Goal: Book appointment/travel/reservation

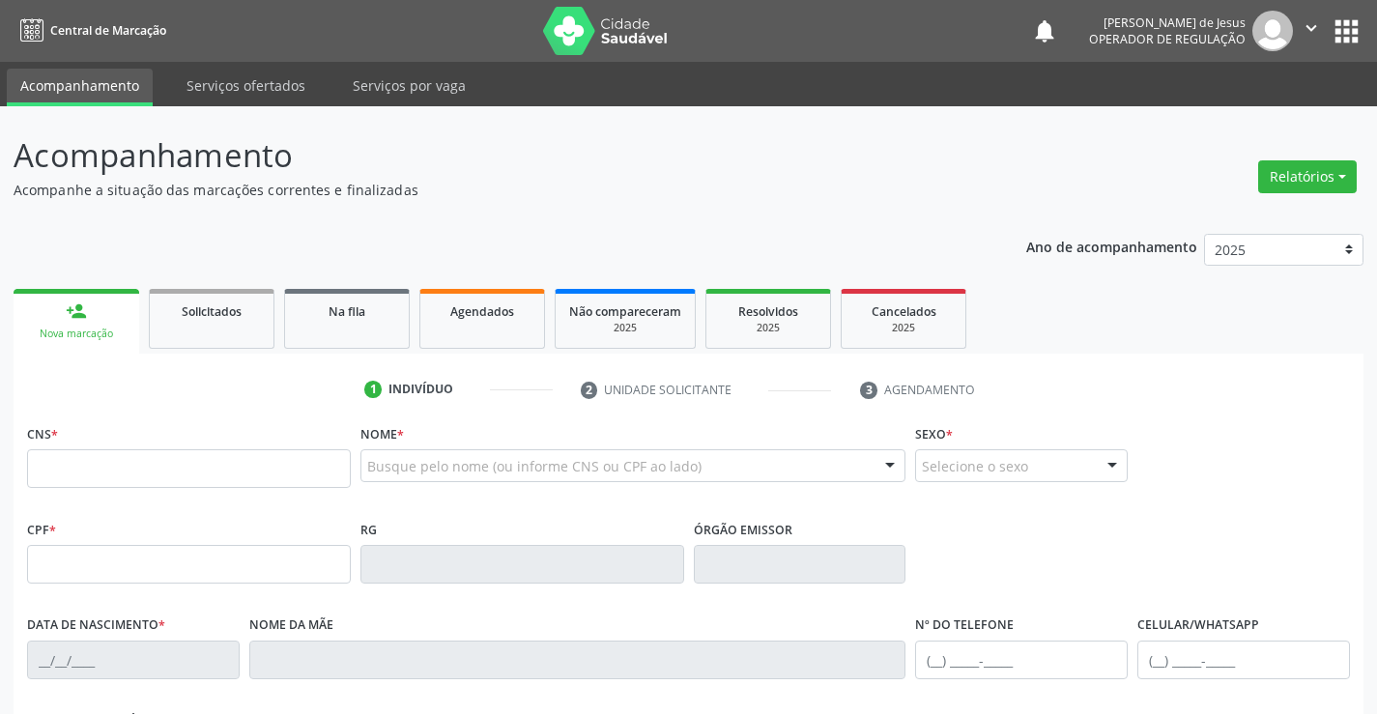
click at [90, 466] on input "text" at bounding box center [189, 468] width 324 height 39
type input "700 5049 0519 2951"
type input "1374869104"
type input "0[DATE]"
type input "[PHONE_NUMBER]"
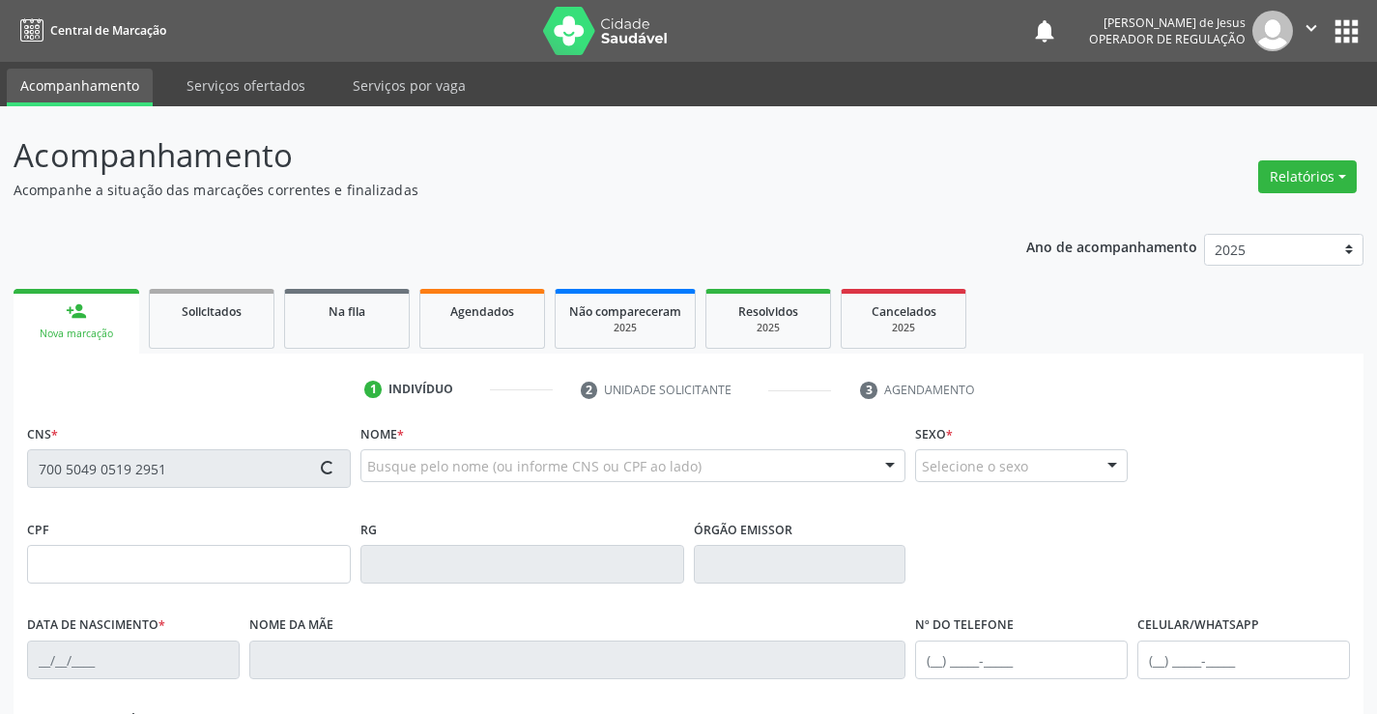
type input "[PHONE_NUMBER]"
type input "044.096.665-50"
type input "S/N"
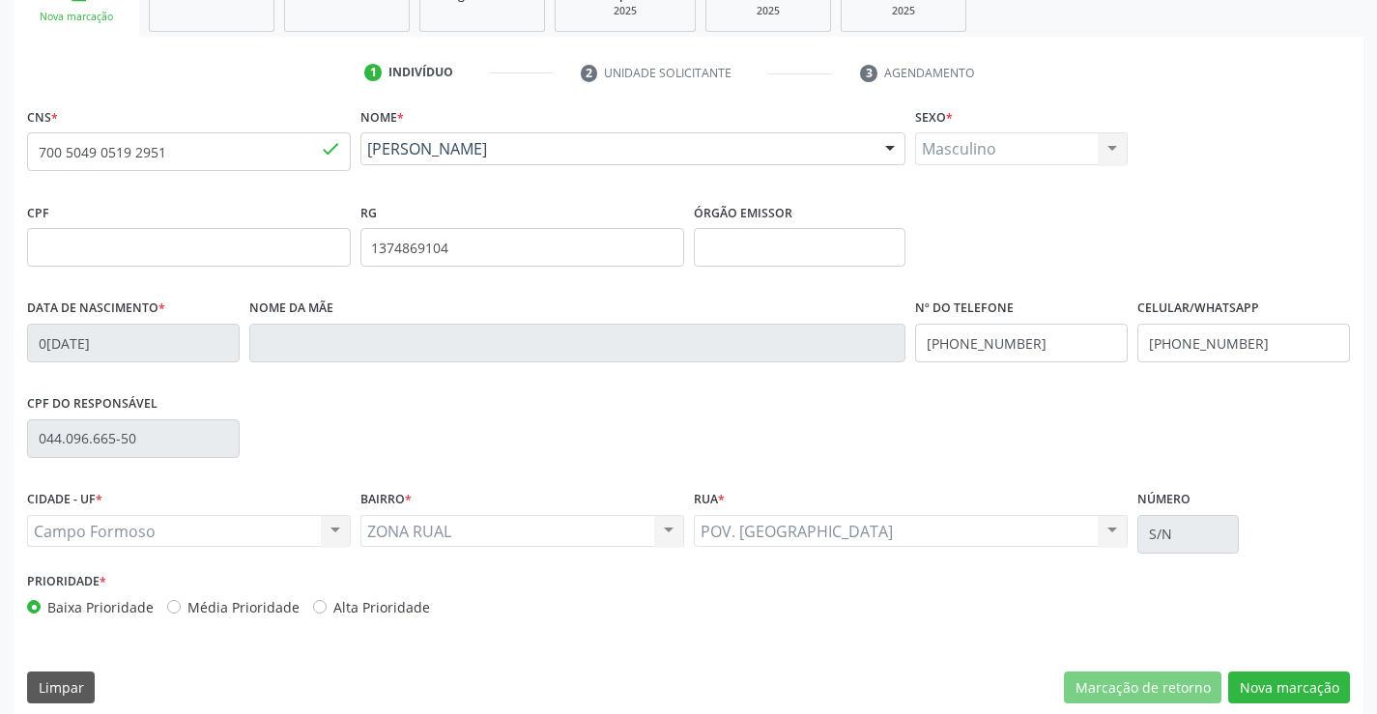
scroll to position [333, 0]
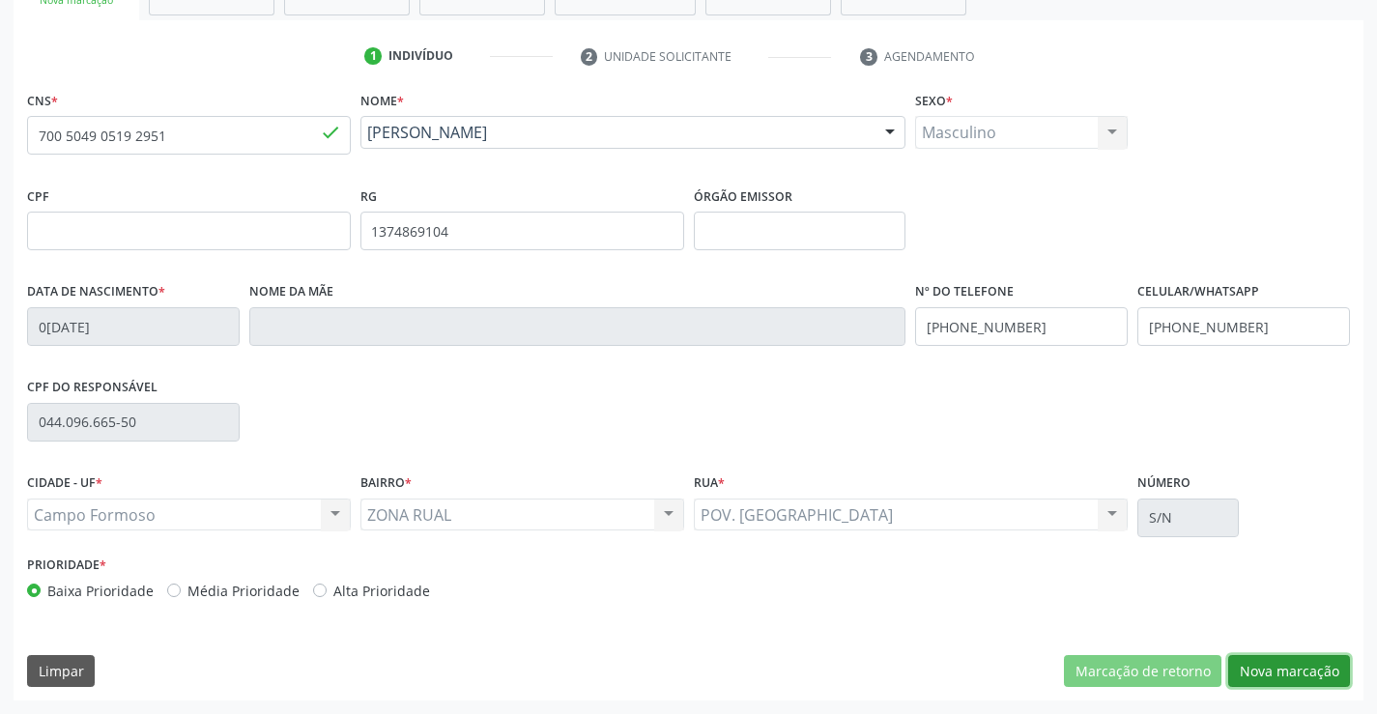
click at [1300, 669] on button "Nova marcação" at bounding box center [1289, 671] width 122 height 33
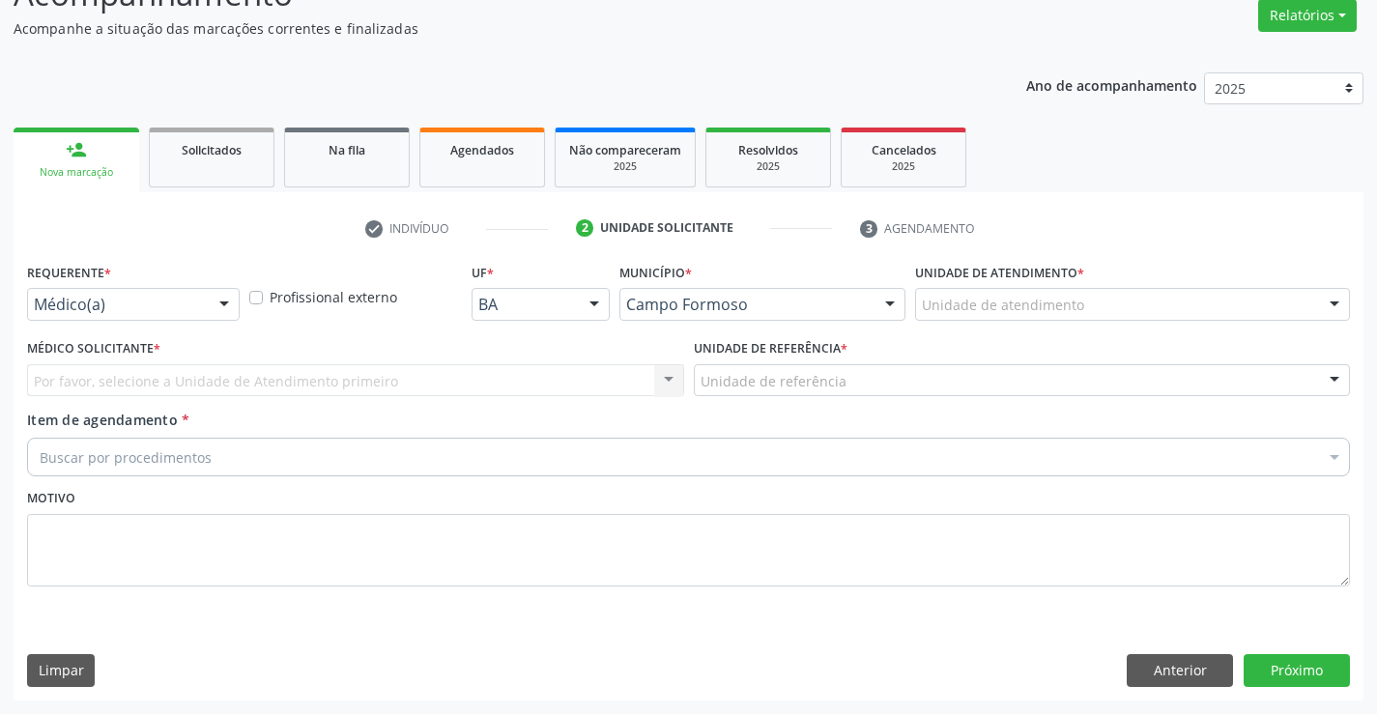
scroll to position [161, 0]
click at [227, 300] on div at bounding box center [224, 305] width 29 height 33
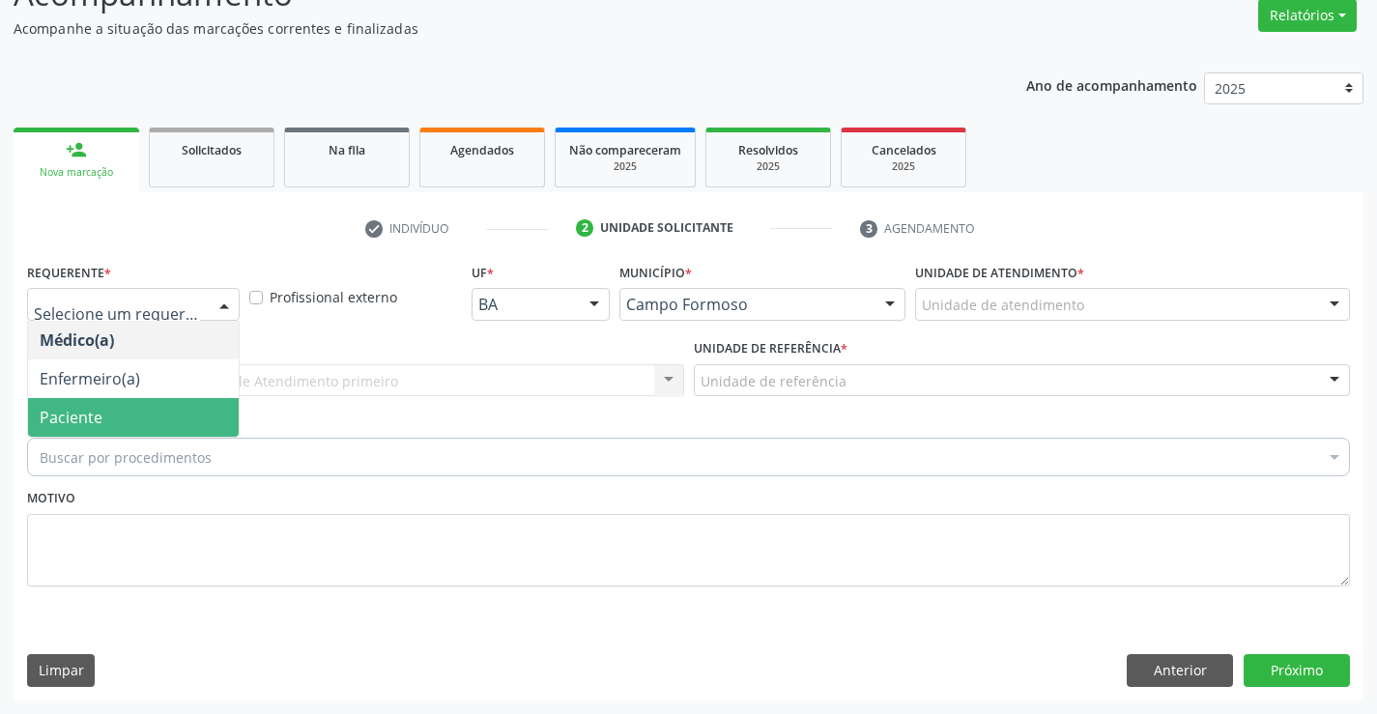
click at [71, 416] on span "Paciente" at bounding box center [71, 417] width 63 height 21
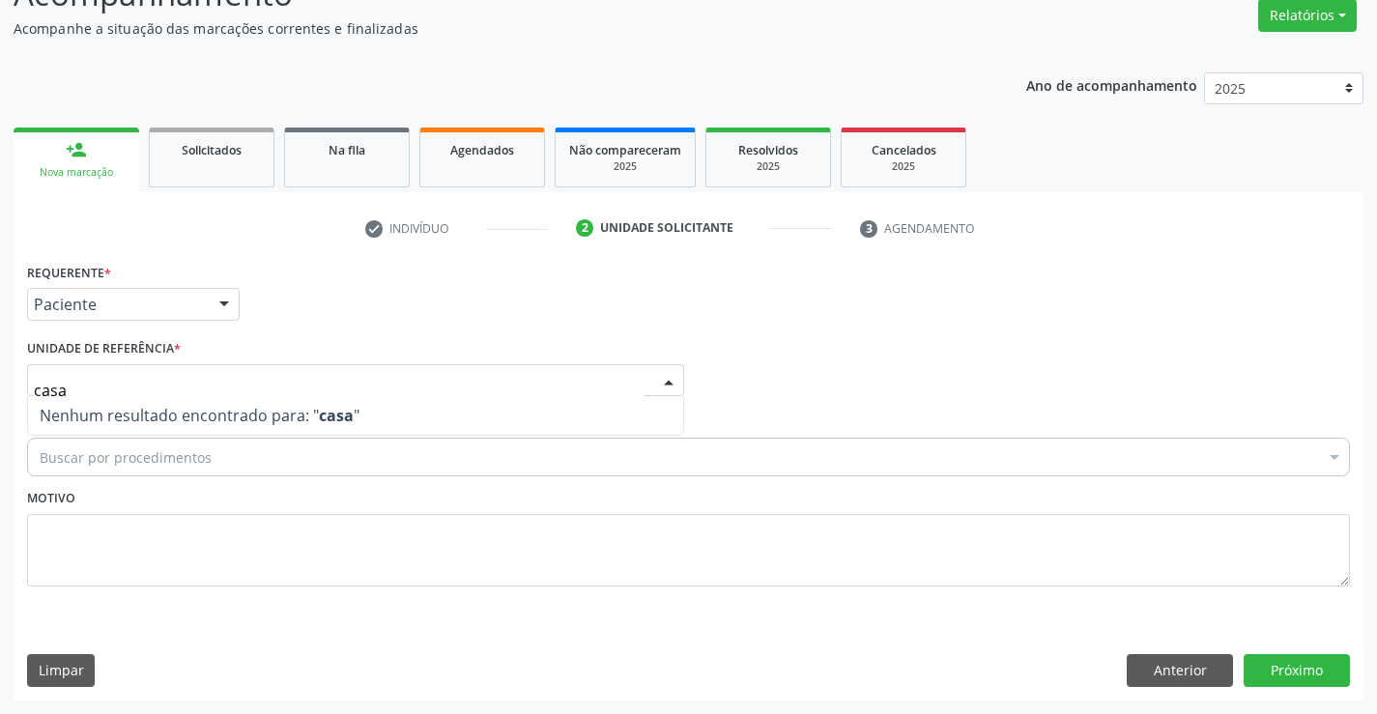
type input "casa"
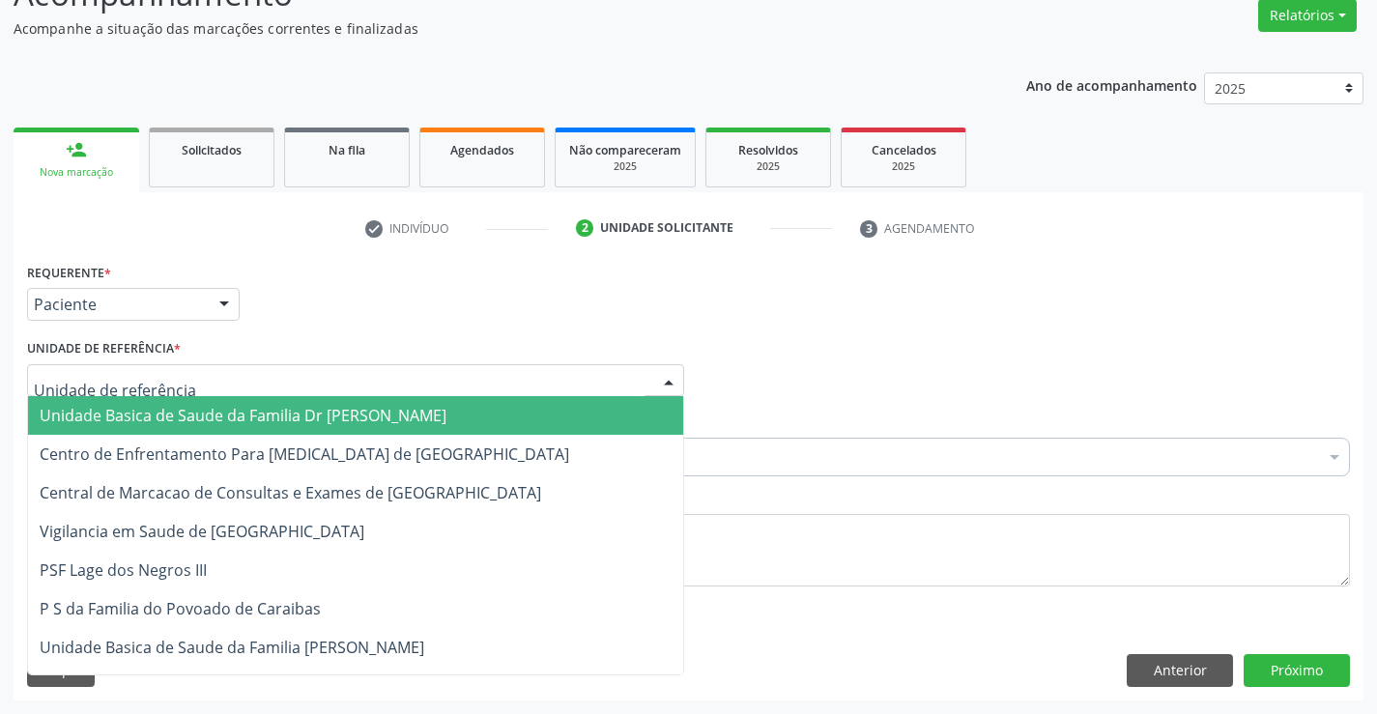
click at [33, 390] on div at bounding box center [355, 380] width 657 height 33
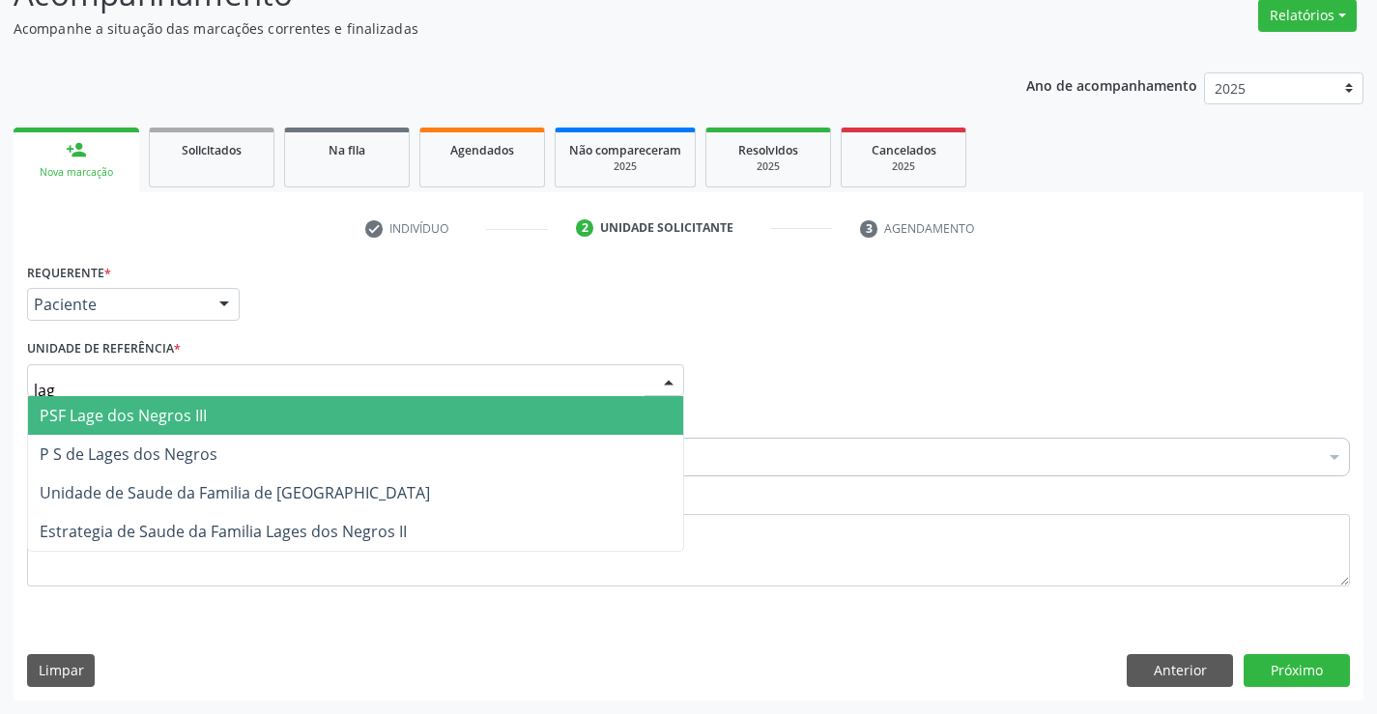
type input "lage"
click at [58, 411] on span "PSF Lage dos Negros III" at bounding box center [123, 415] width 167 height 21
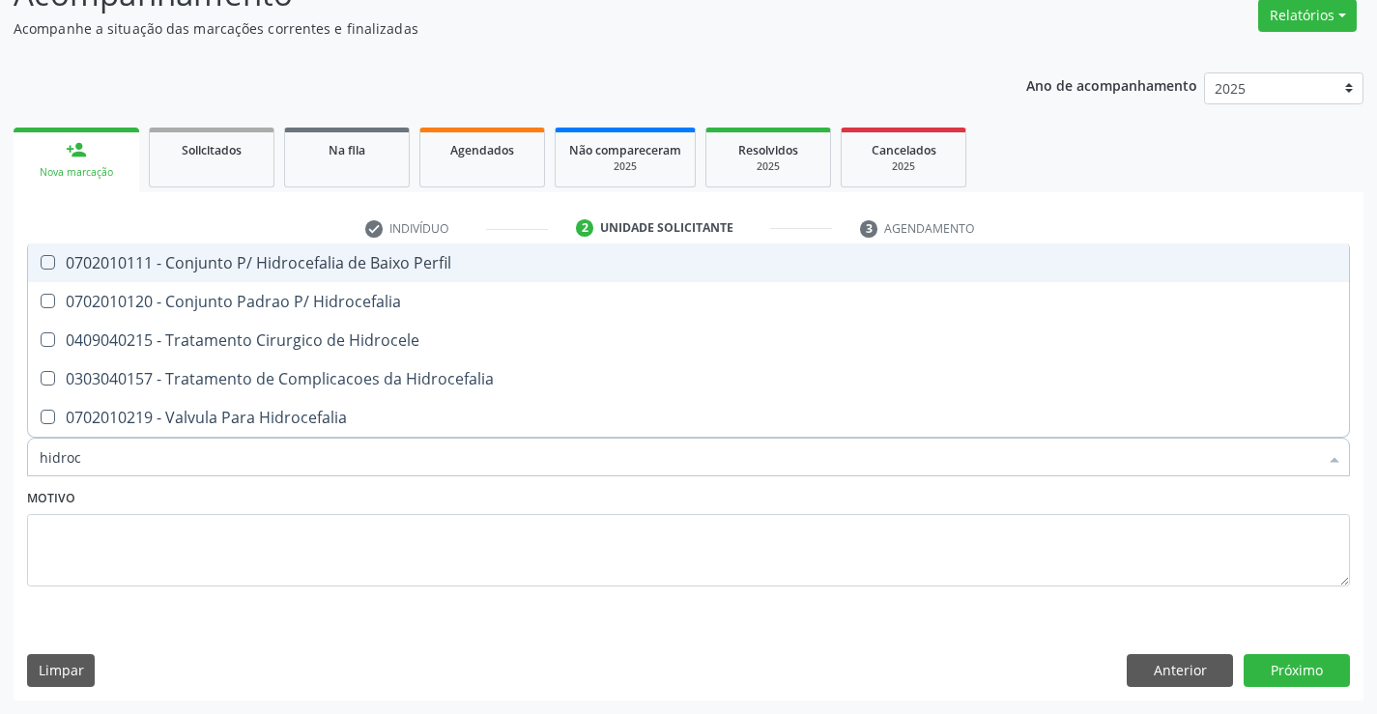
type input "hidroce"
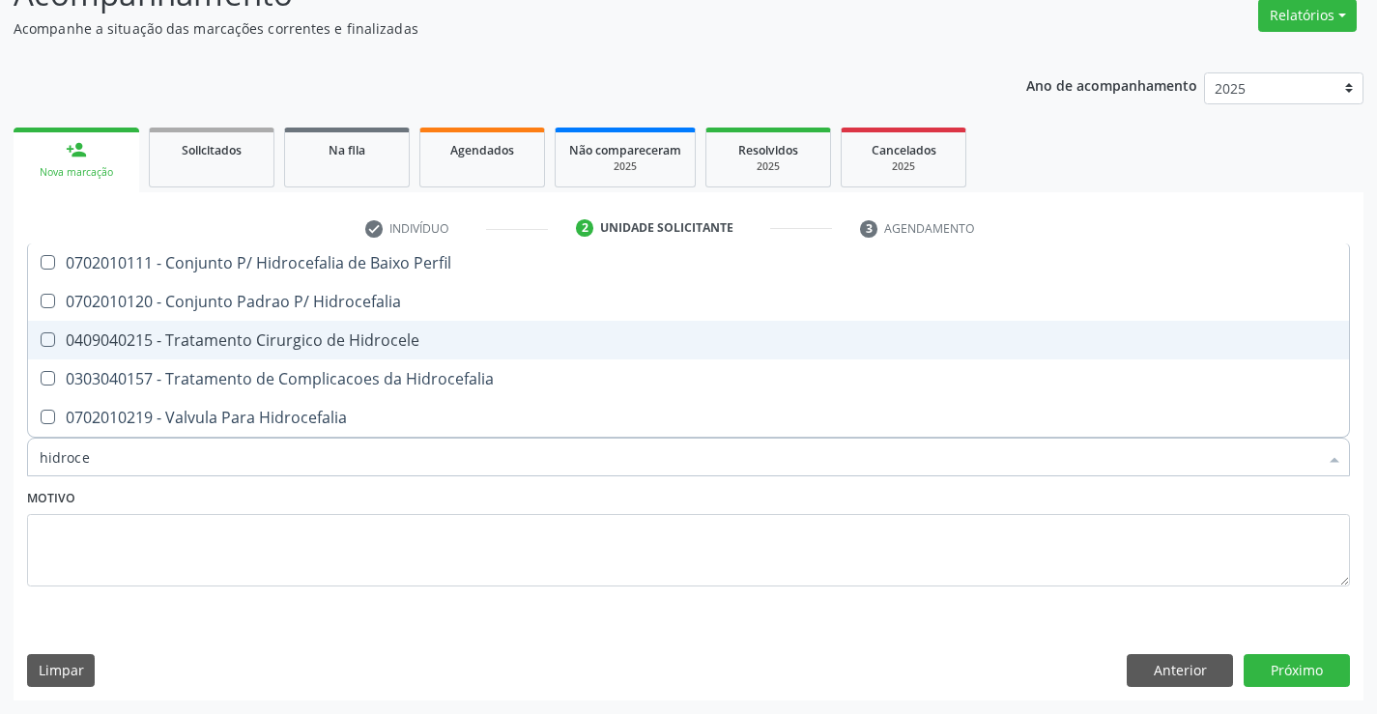
click at [286, 342] on div "0409040215 - Tratamento Cirurgico de Hidrocele" at bounding box center [689, 339] width 1298 height 15
checkbox Hidrocele "true"
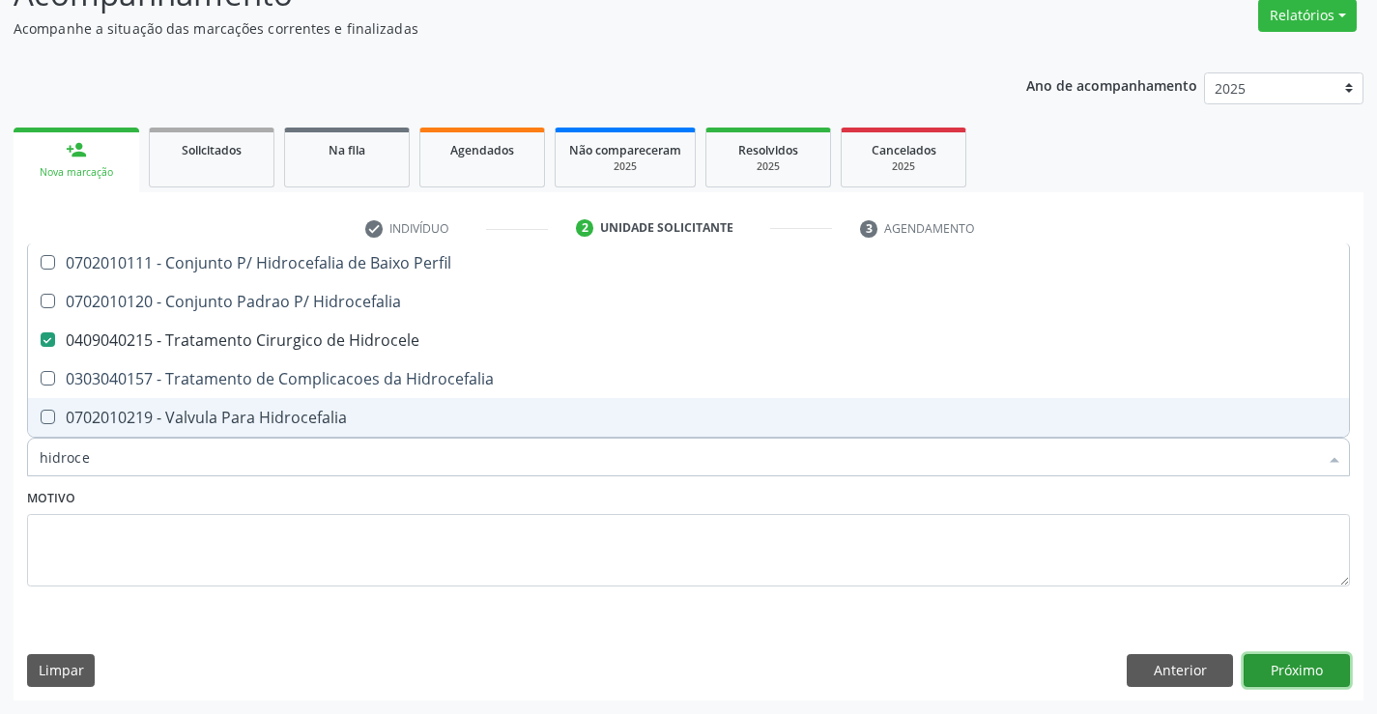
click at [1308, 669] on button "Próximo" at bounding box center [1297, 670] width 106 height 33
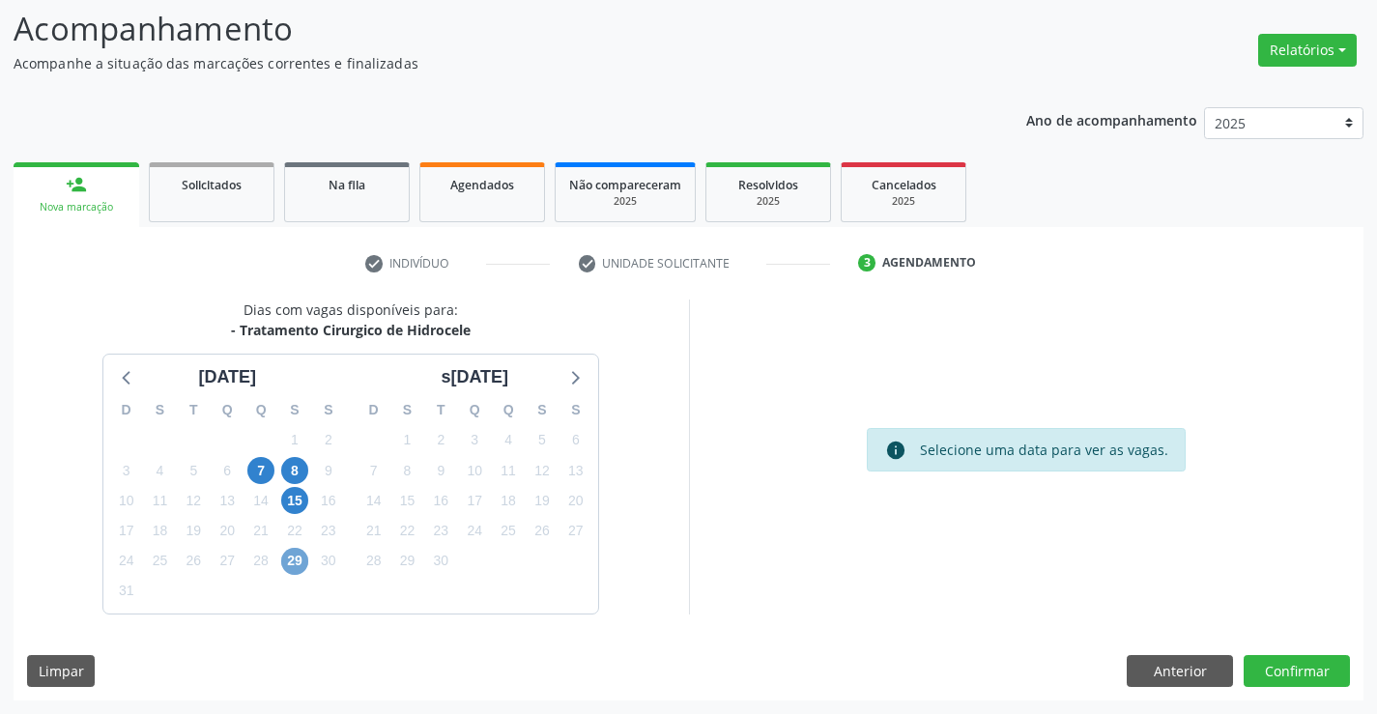
click at [295, 559] on span "29" at bounding box center [294, 561] width 27 height 27
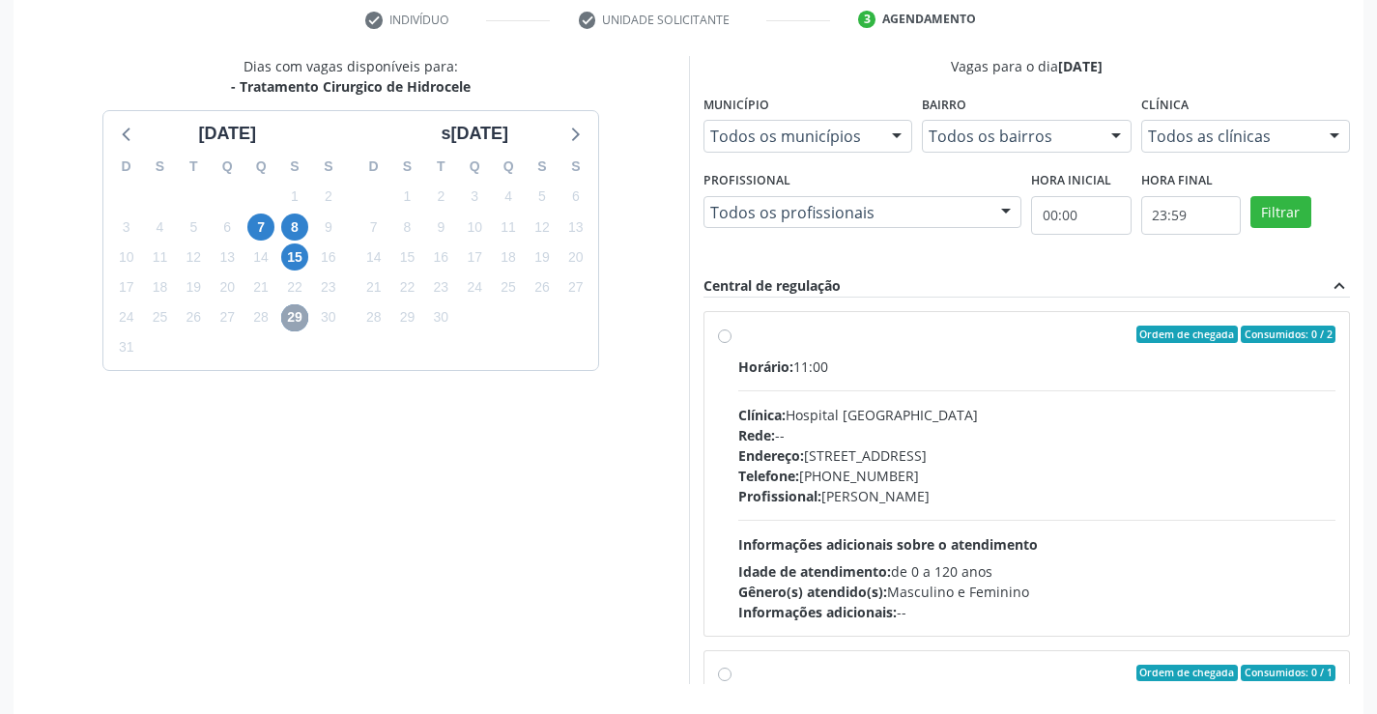
scroll to position [375, 0]
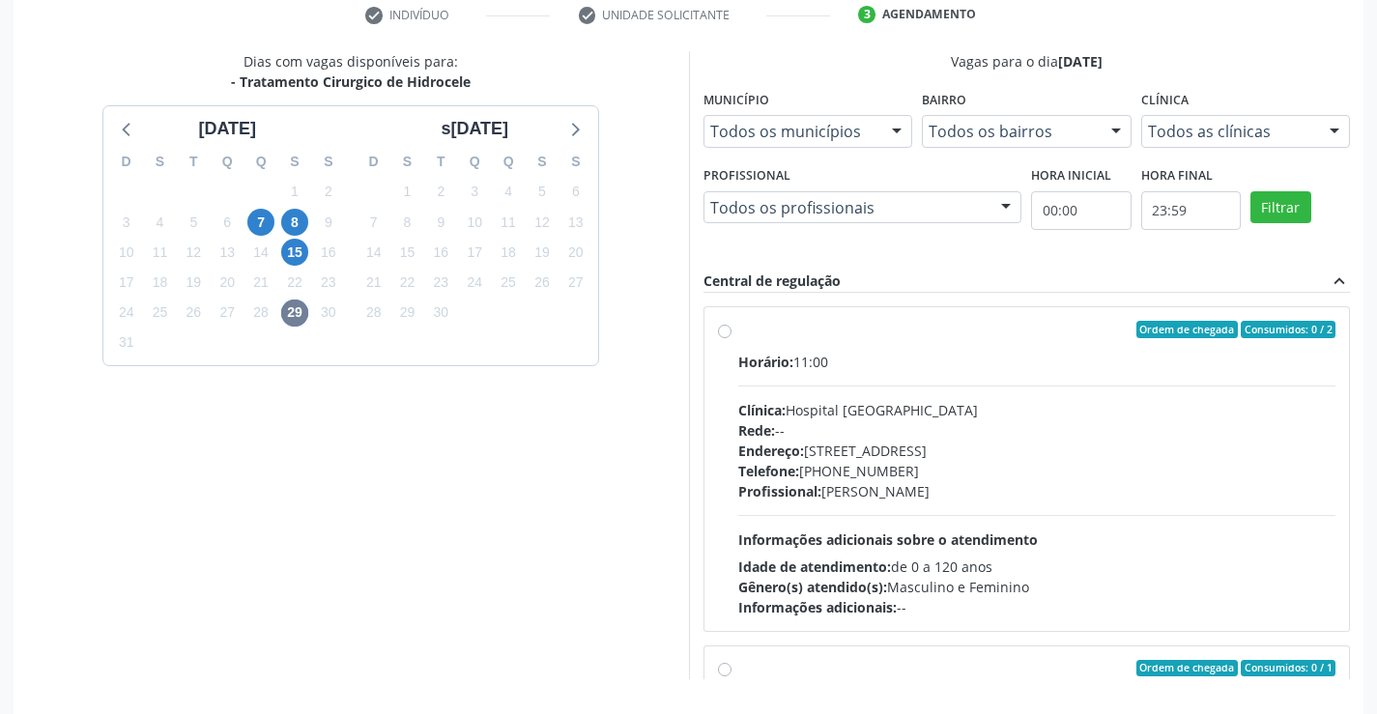
click at [738, 329] on label "Ordem de chegada Consumidos: 0 / 2 Horário: 11:00 Clínica: Hospital [GEOGRAPHIC…" at bounding box center [1037, 469] width 598 height 297
click at [729, 329] on input "Ordem de chegada Consumidos: 0 / 2 Horário: 11:00 Clínica: Hospital [GEOGRAPHIC…" at bounding box center [725, 329] width 14 height 17
radio input "true"
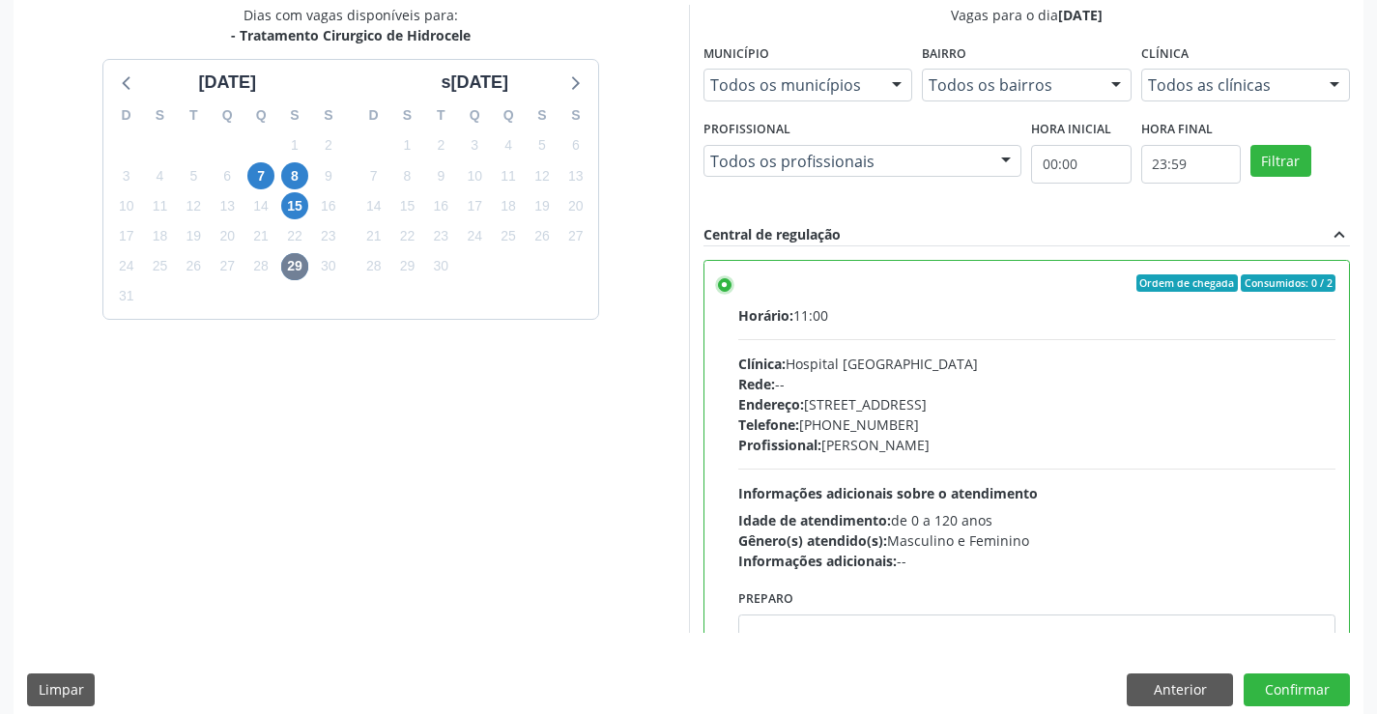
scroll to position [441, 0]
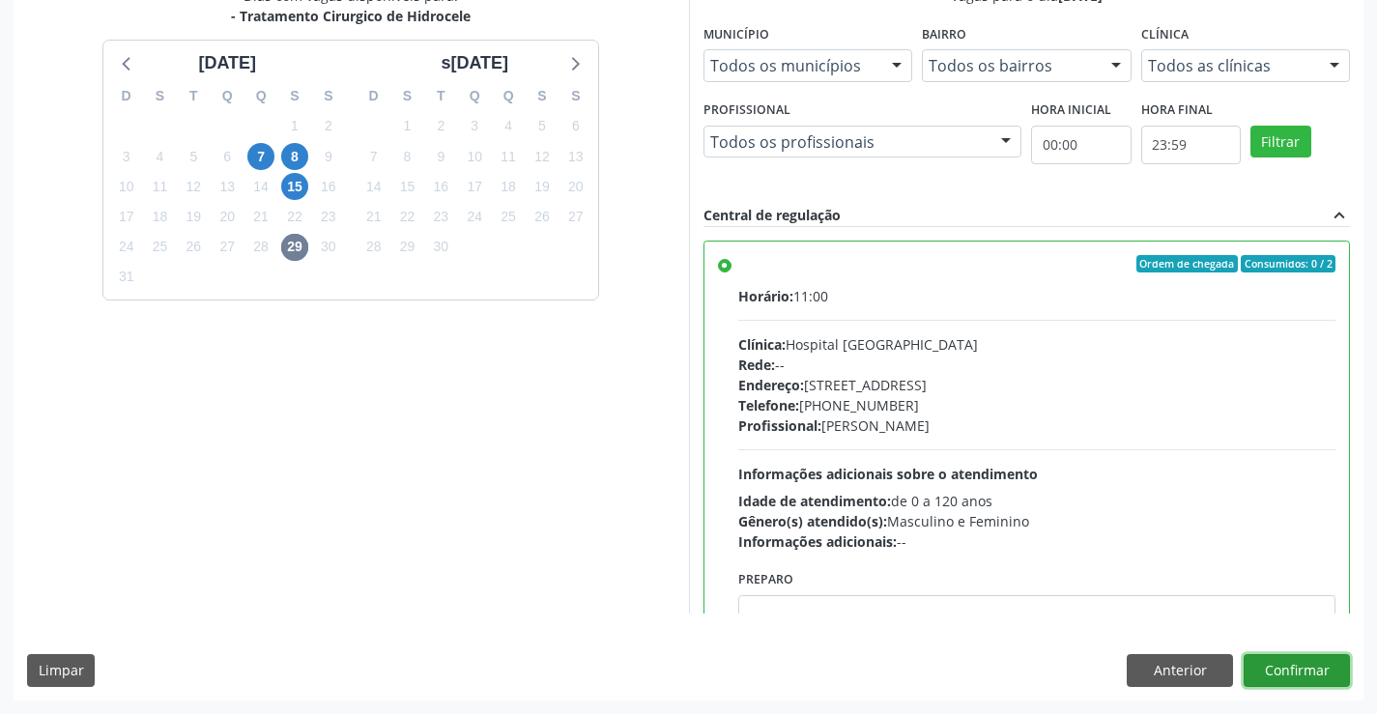
click at [1305, 661] on button "Confirmar" at bounding box center [1297, 670] width 106 height 33
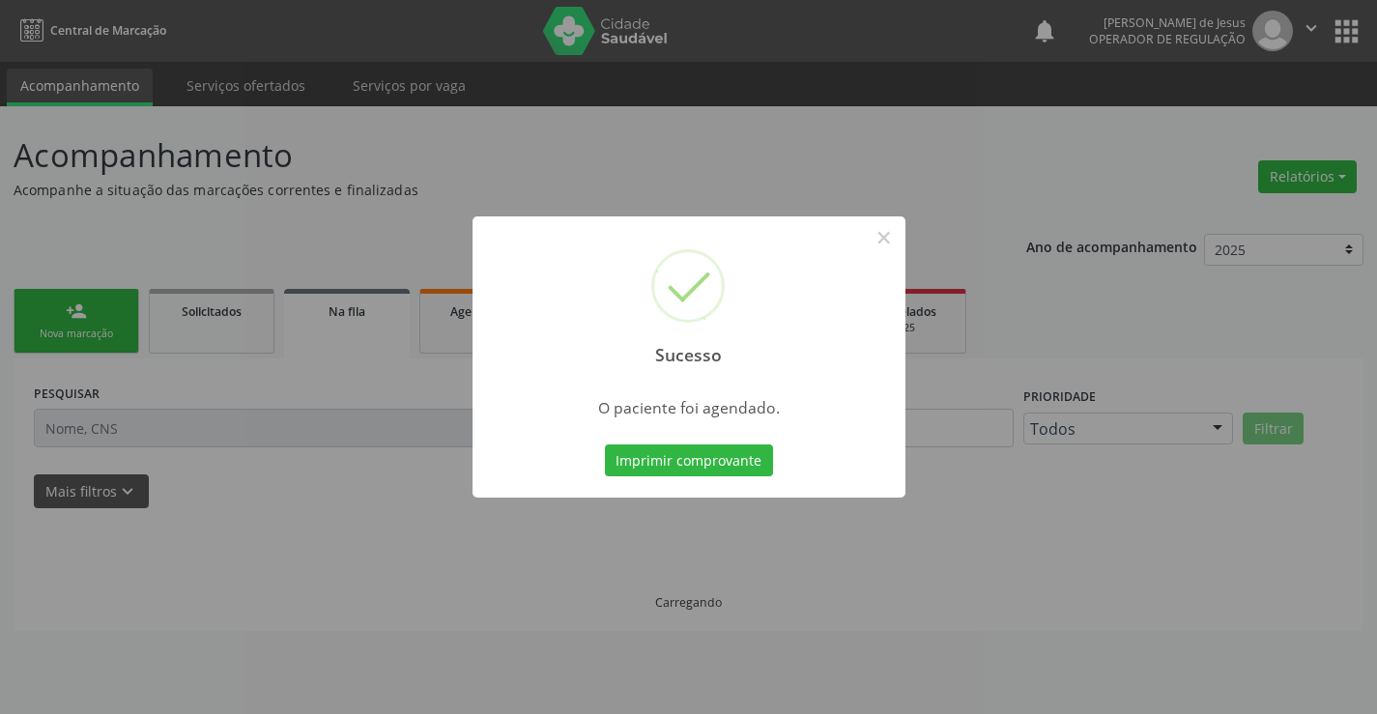
scroll to position [0, 0]
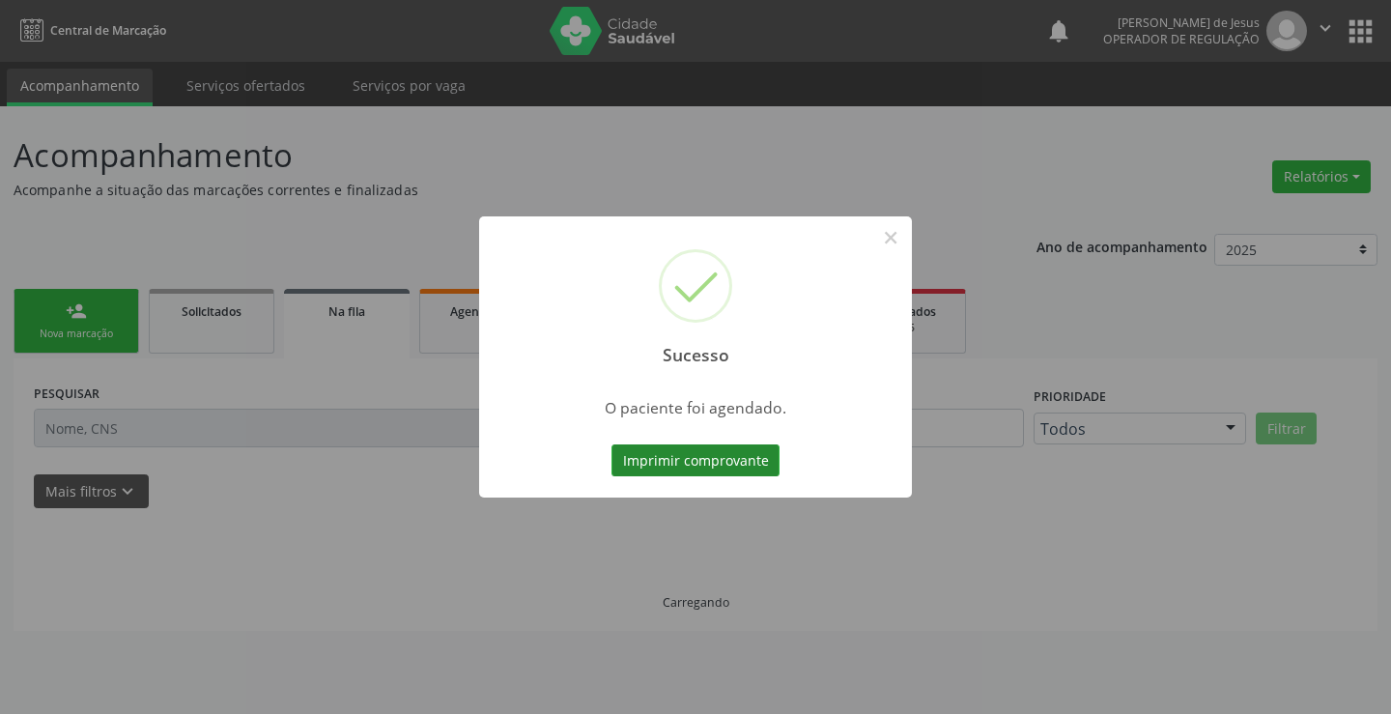
click at [684, 456] on button "Imprimir comprovante" at bounding box center [696, 460] width 168 height 33
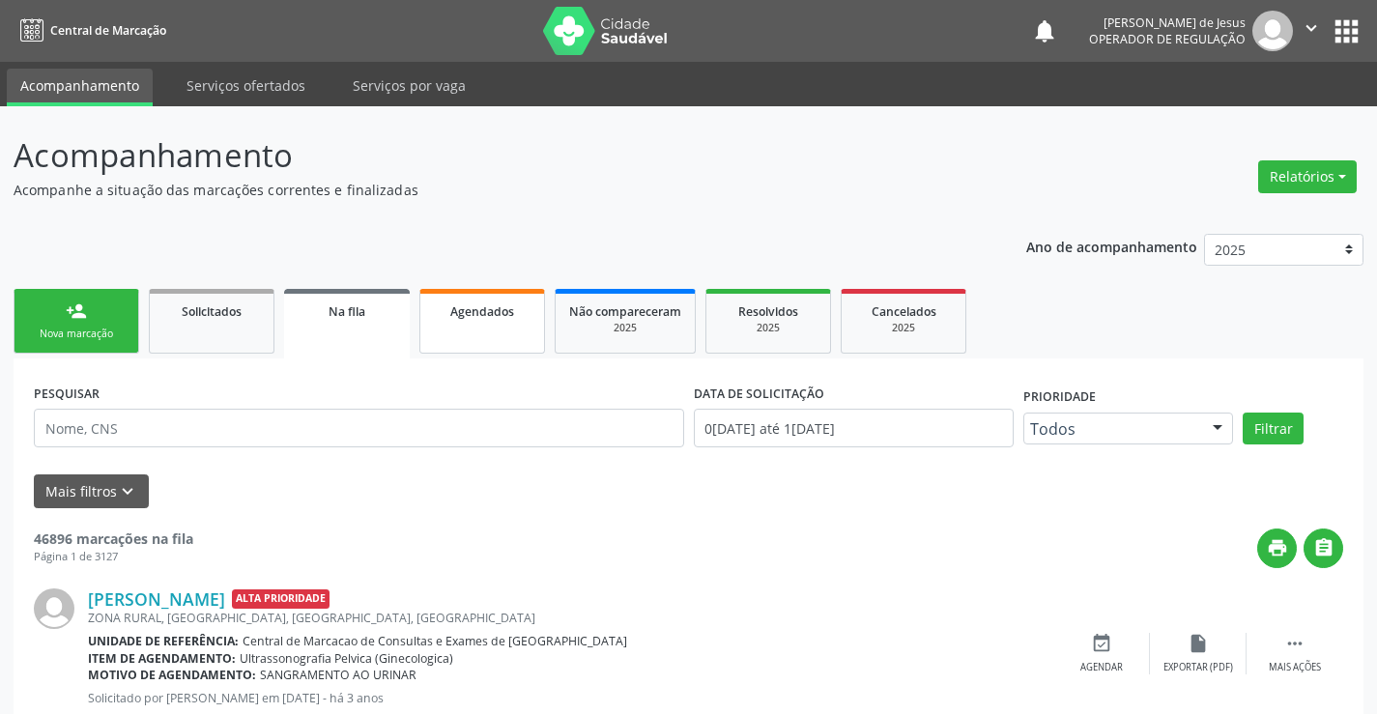
click at [514, 336] on link "Agendados" at bounding box center [482, 321] width 126 height 65
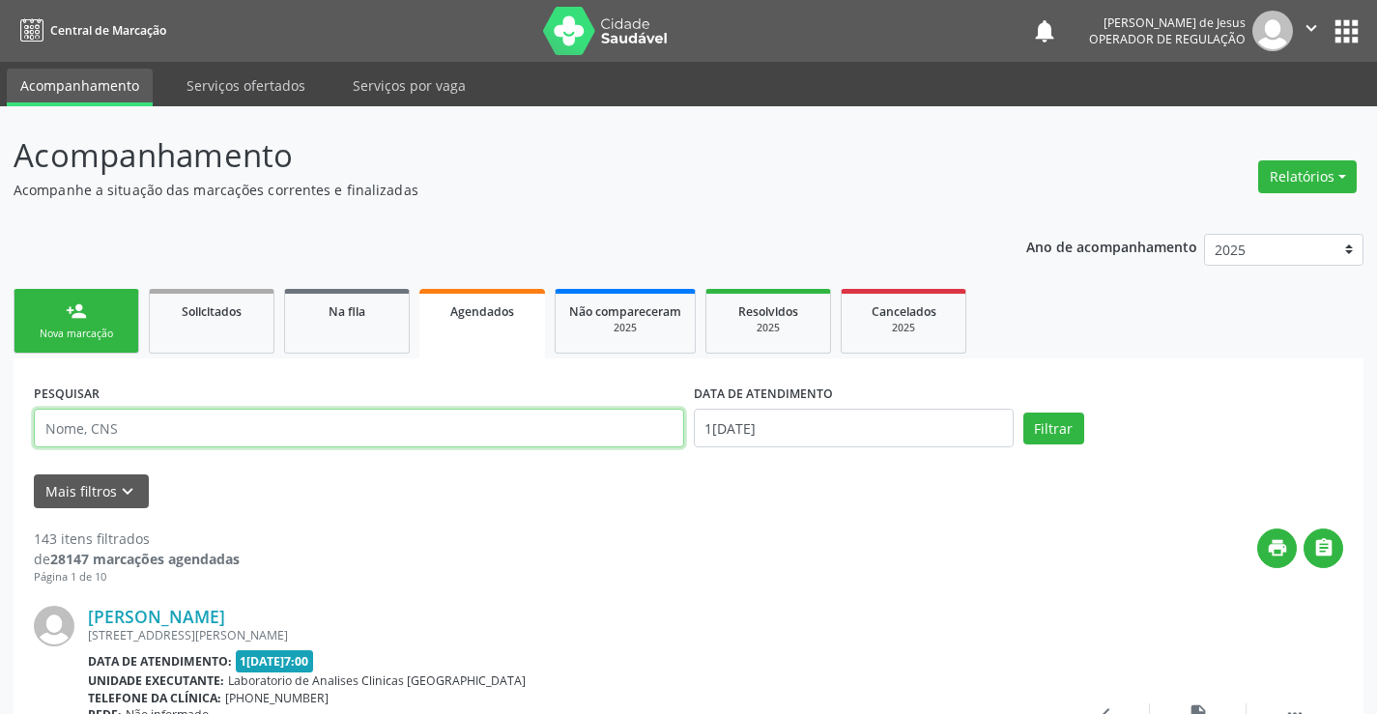
click at [415, 416] on input "text" at bounding box center [359, 428] width 650 height 39
type input "706908132305030"
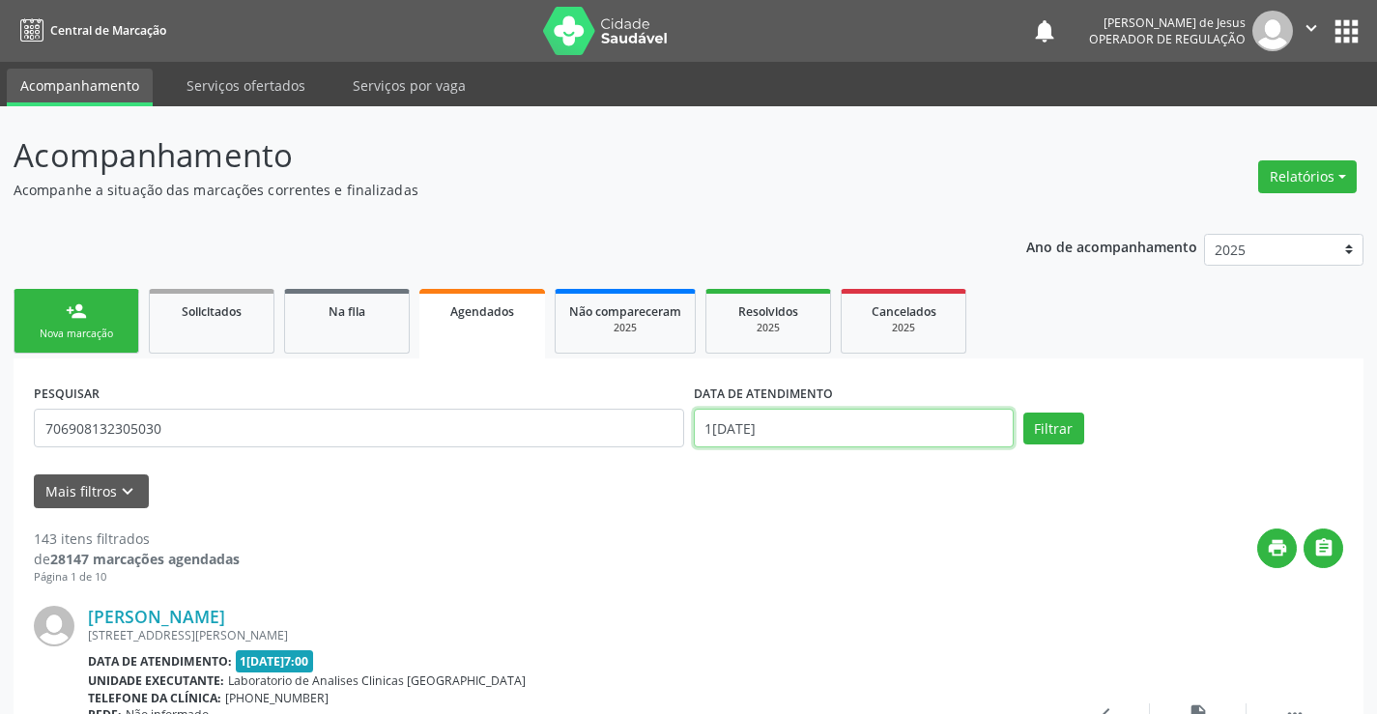
click at [846, 425] on input "1[DATE]" at bounding box center [854, 428] width 320 height 39
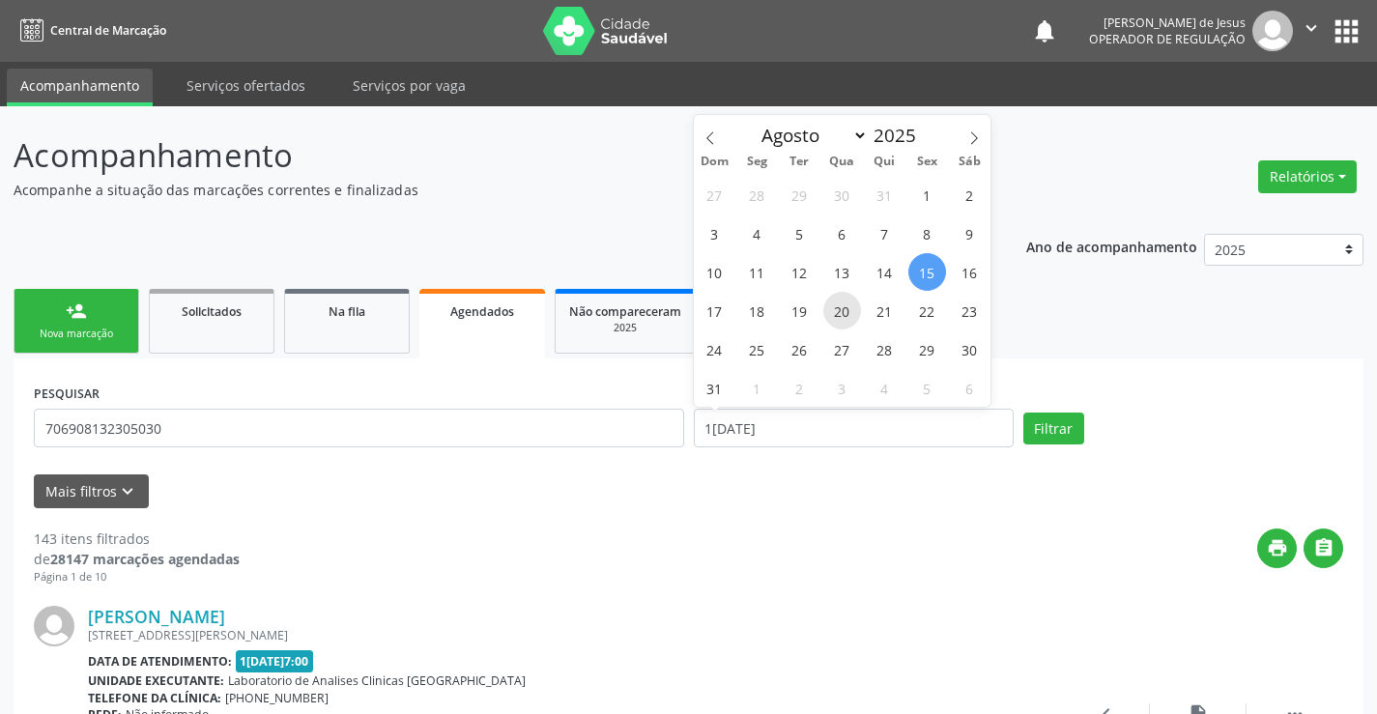
click at [842, 315] on span "20" at bounding box center [842, 311] width 38 height 38
type input "[DATE]"
click at [842, 315] on span "20" at bounding box center [842, 311] width 38 height 38
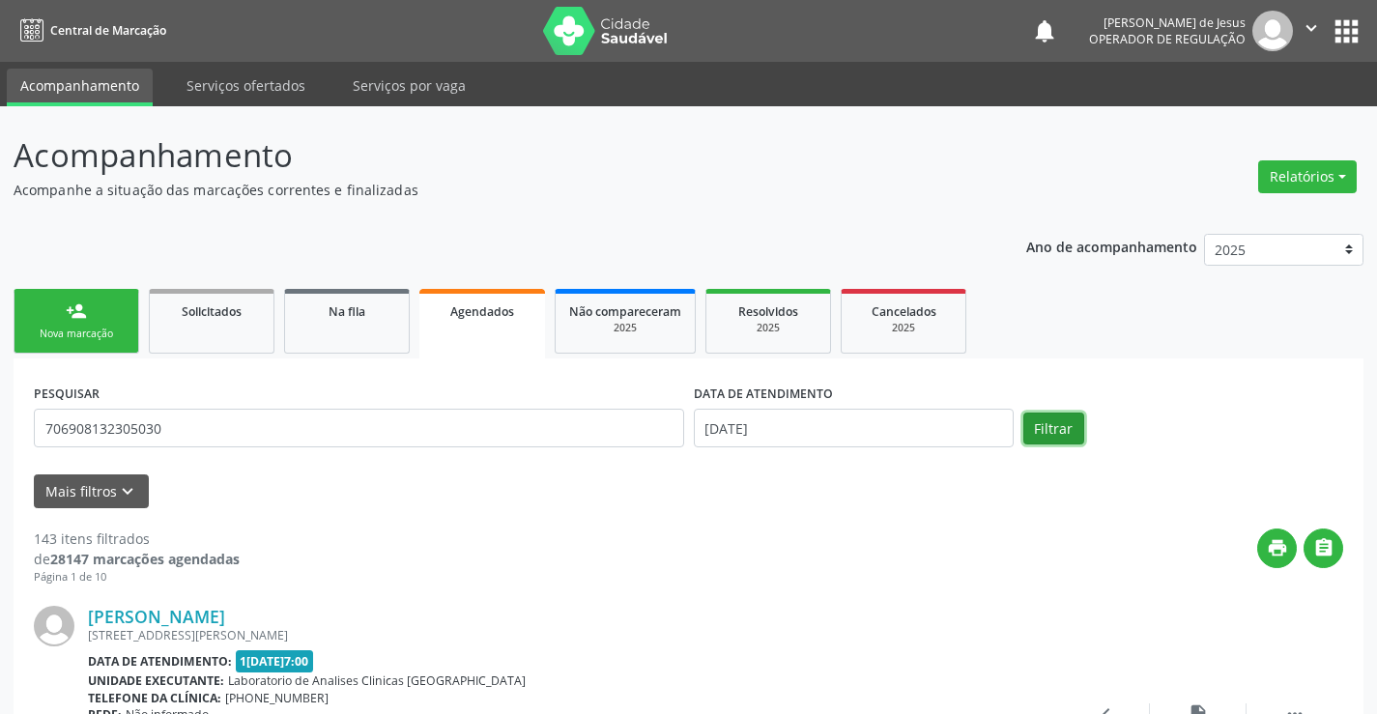
click at [1042, 424] on button "Filtrar" at bounding box center [1053, 429] width 61 height 33
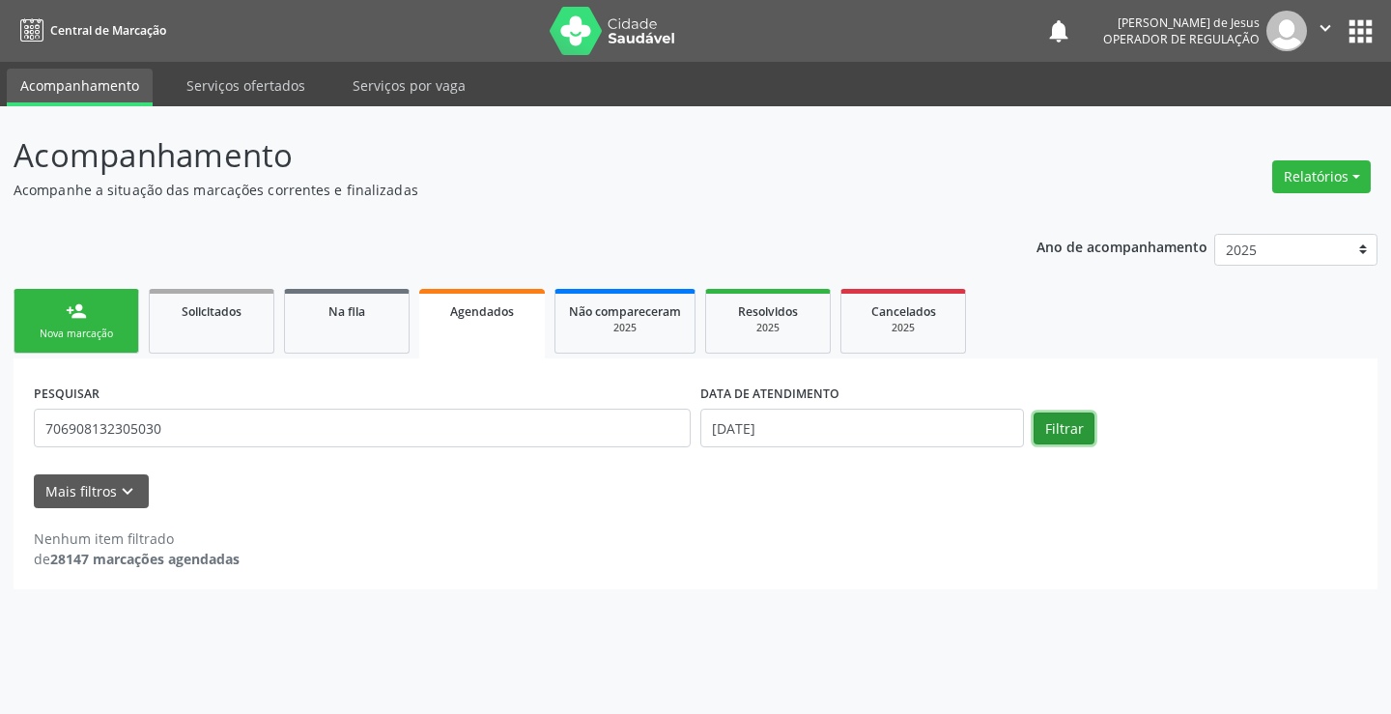
click at [1042, 424] on button "Filtrar" at bounding box center [1064, 429] width 61 height 33
click at [638, 423] on input "706908132305030" at bounding box center [362, 428] width 657 height 39
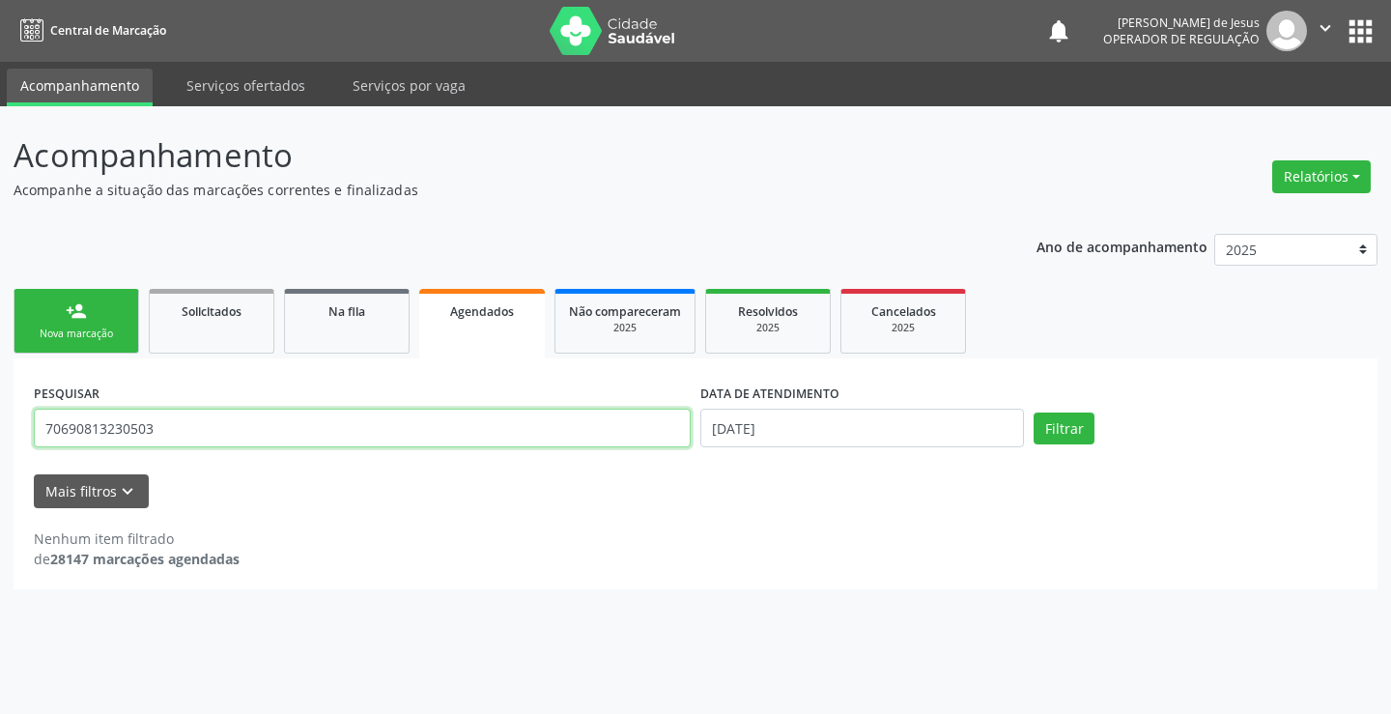
type input "706908132305030"
click at [1045, 426] on button "Filtrar" at bounding box center [1064, 429] width 61 height 33
click at [1044, 424] on button "Filtrar" at bounding box center [1064, 429] width 61 height 33
click at [1043, 424] on button "Filtrar" at bounding box center [1064, 429] width 61 height 33
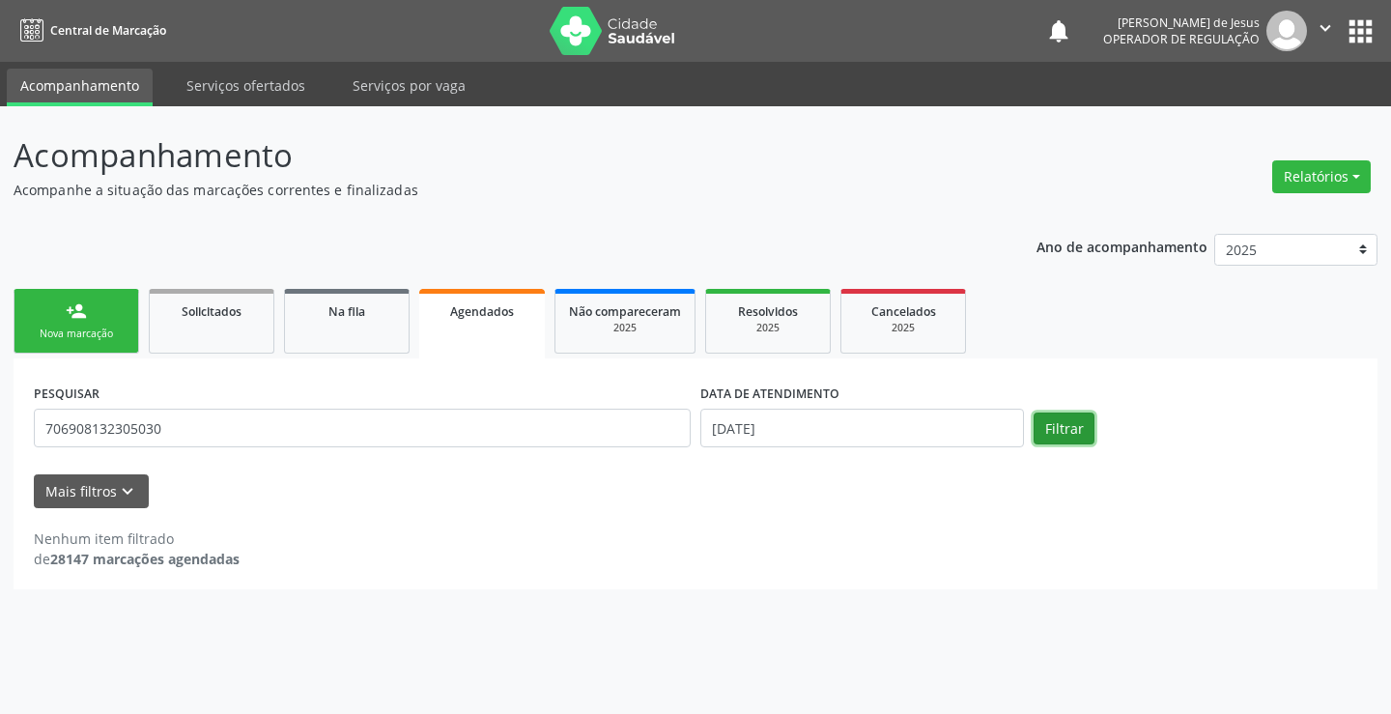
click at [1043, 424] on button "Filtrar" at bounding box center [1064, 429] width 61 height 33
click at [296, 421] on input "706908132305030" at bounding box center [362, 428] width 657 height 39
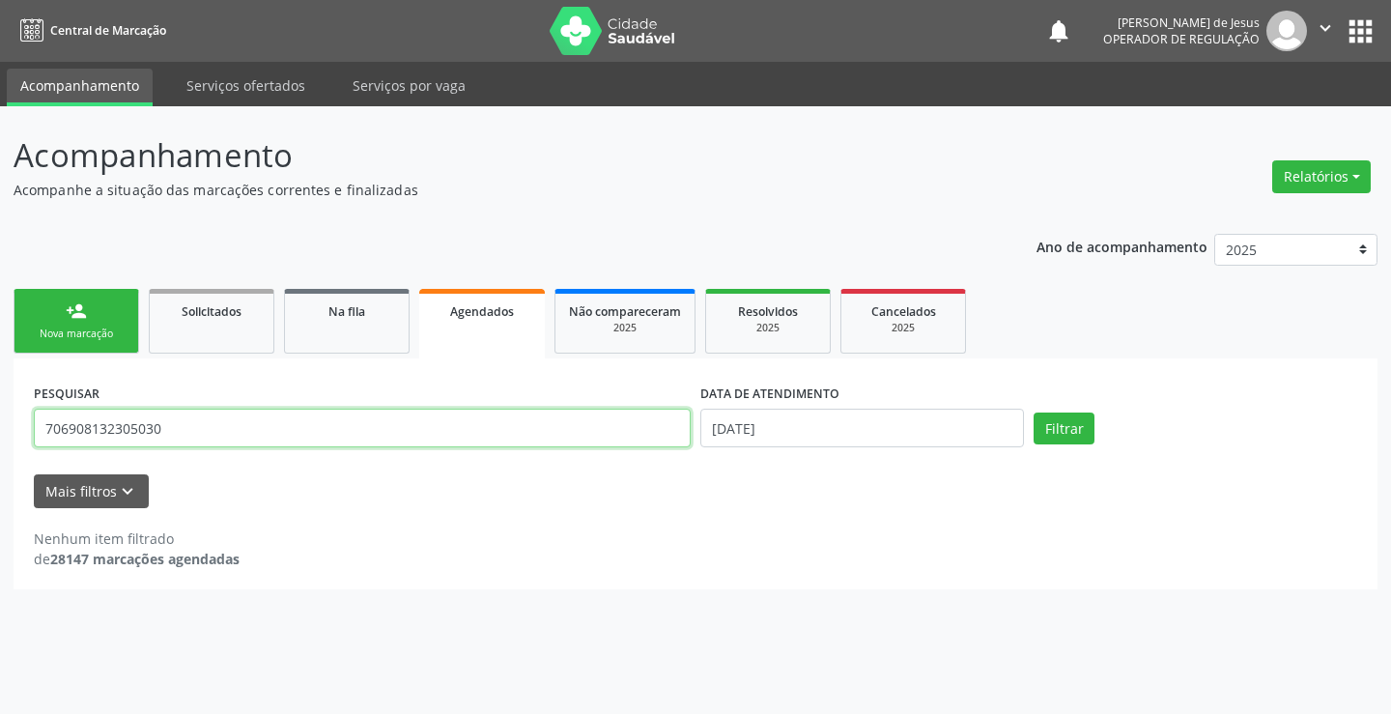
click at [296, 421] on input "706908132305030" at bounding box center [362, 428] width 657 height 39
type input "700006640099300"
click at [1050, 429] on button "Filtrar" at bounding box center [1064, 429] width 61 height 33
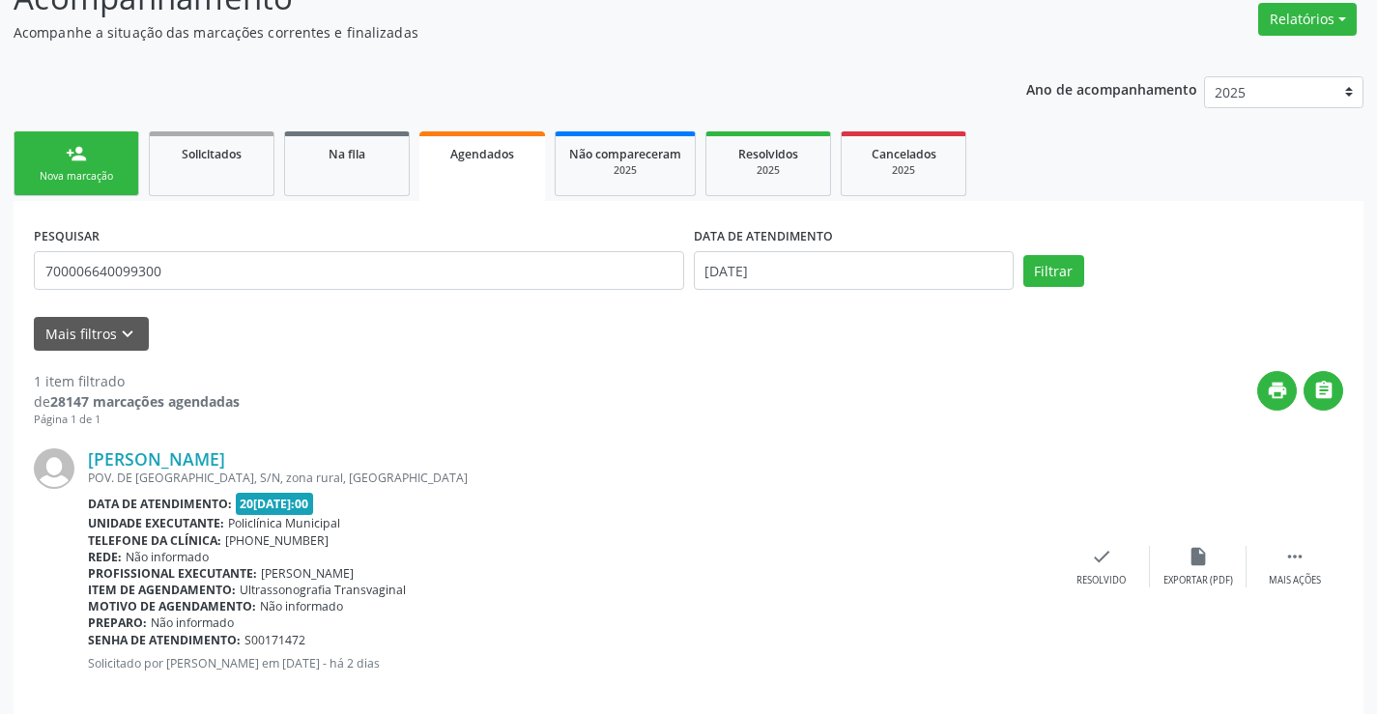
scroll to position [183, 0]
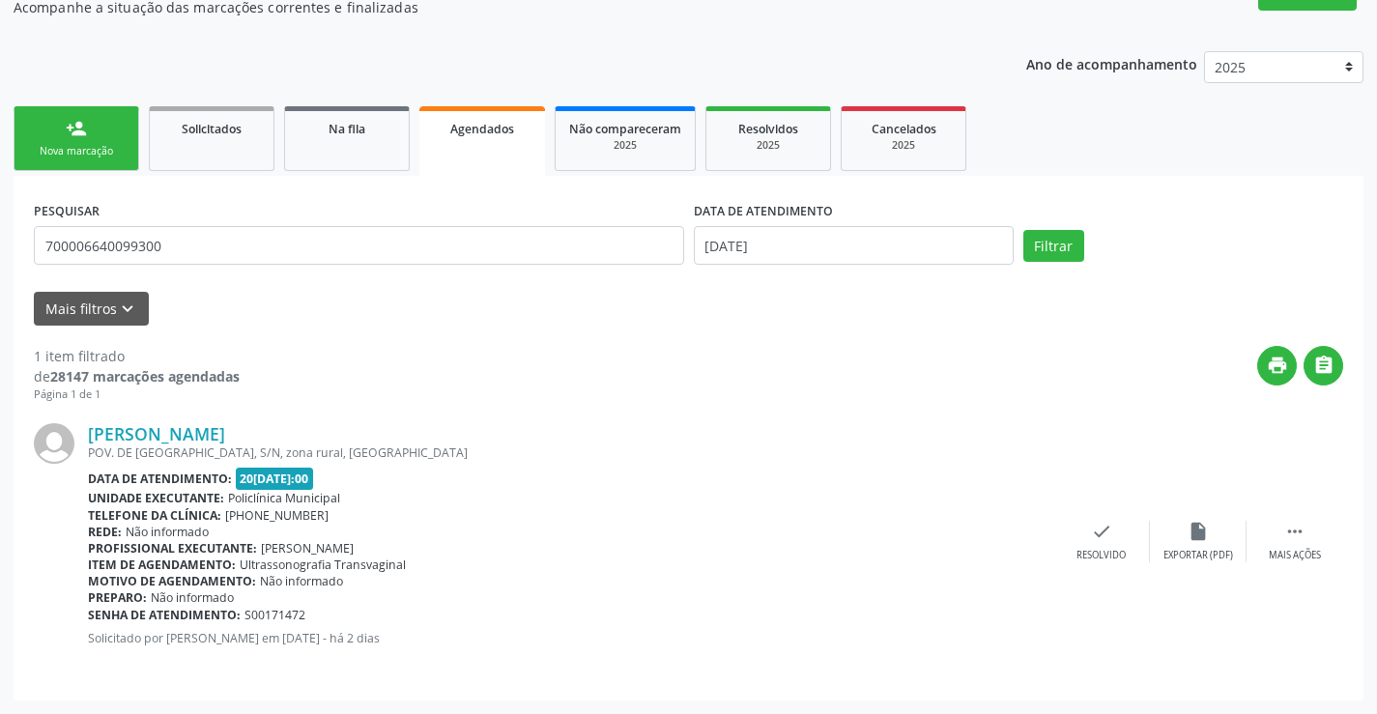
click at [56, 137] on link "person_add Nova marcação" at bounding box center [77, 138] width 126 height 65
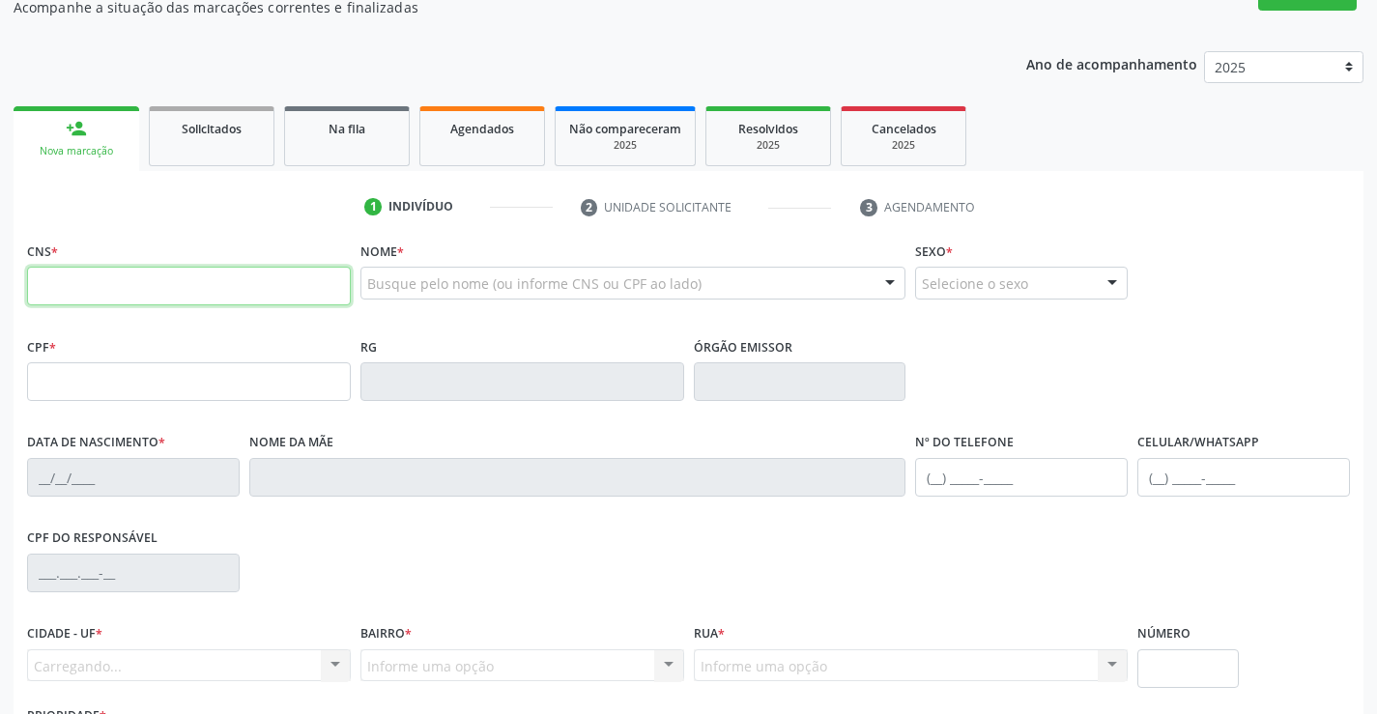
click at [71, 271] on input "text" at bounding box center [189, 286] width 324 height 39
type input "707 0048 2196 1638"
type input "0879112565"
type input "0[DATE]"
type input "[PHONE_NUMBER]"
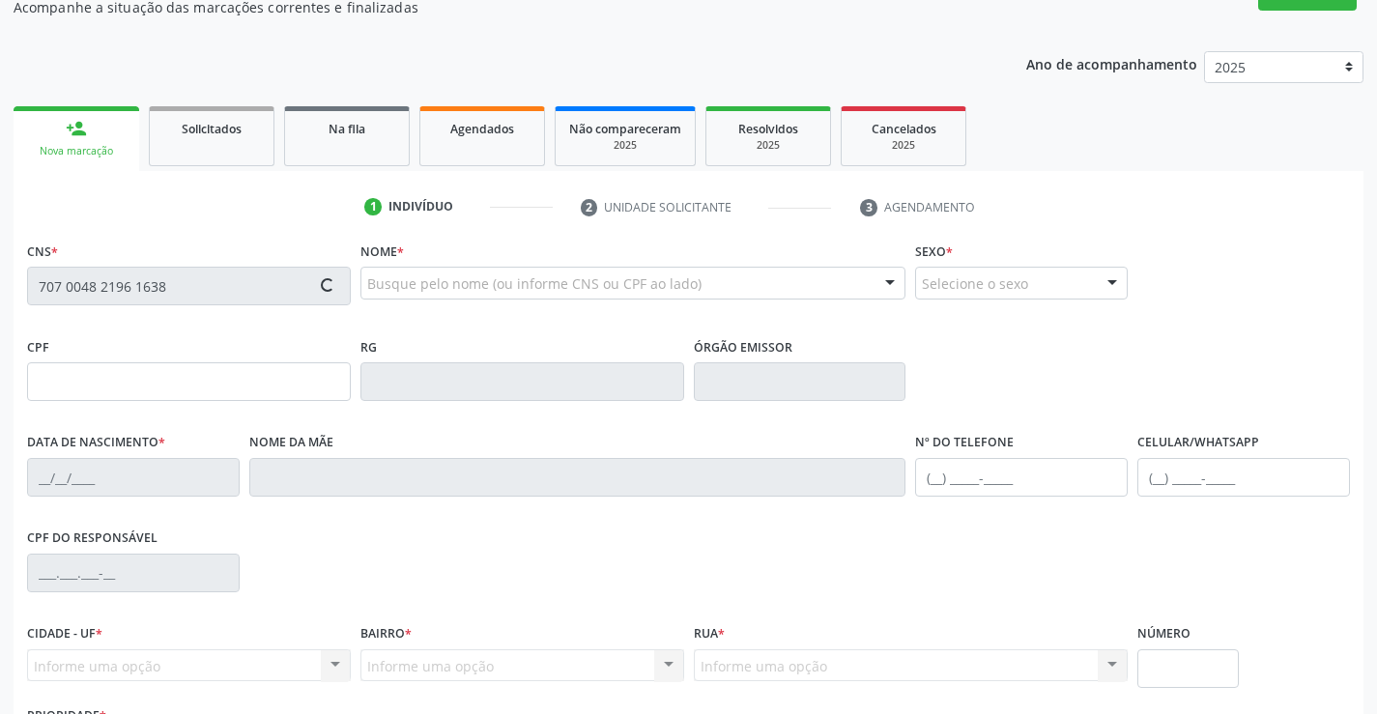
type input "[PHONE_NUMBER]"
type input "926.462.395-72"
type input "S/N"
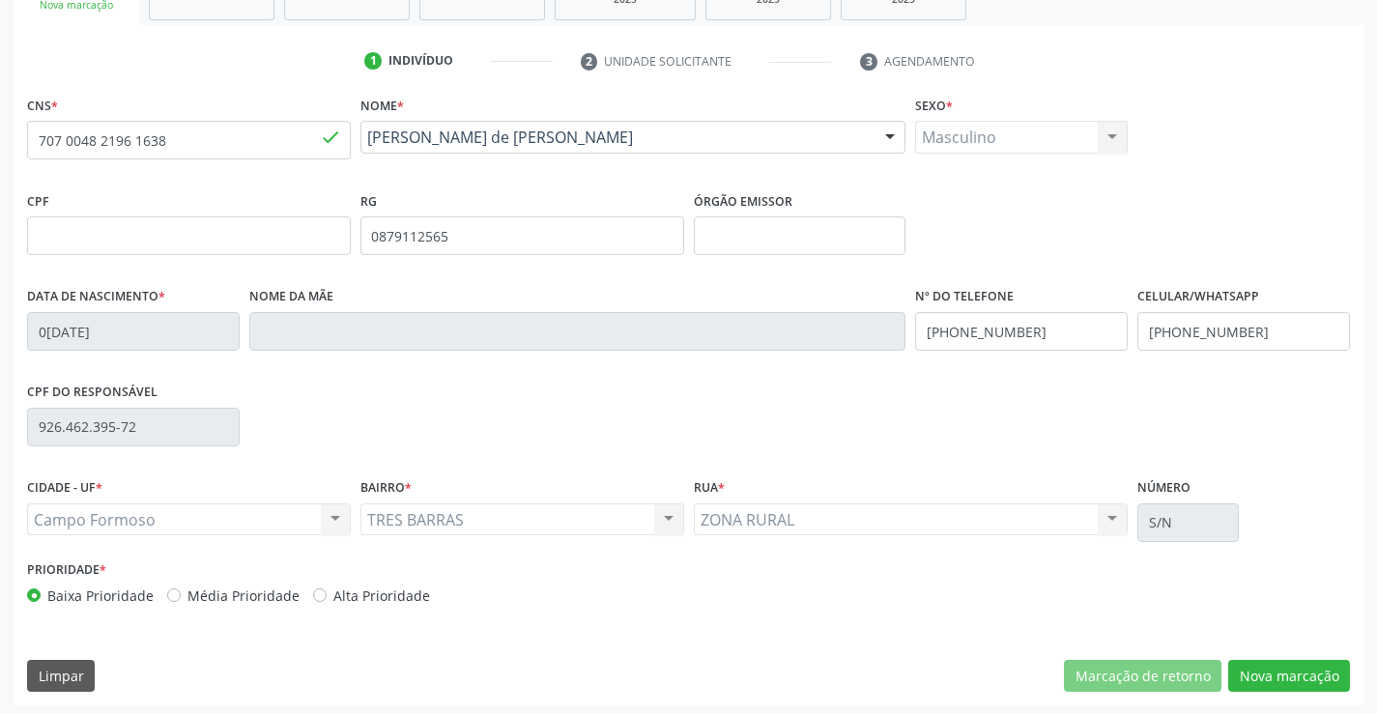
scroll to position [333, 0]
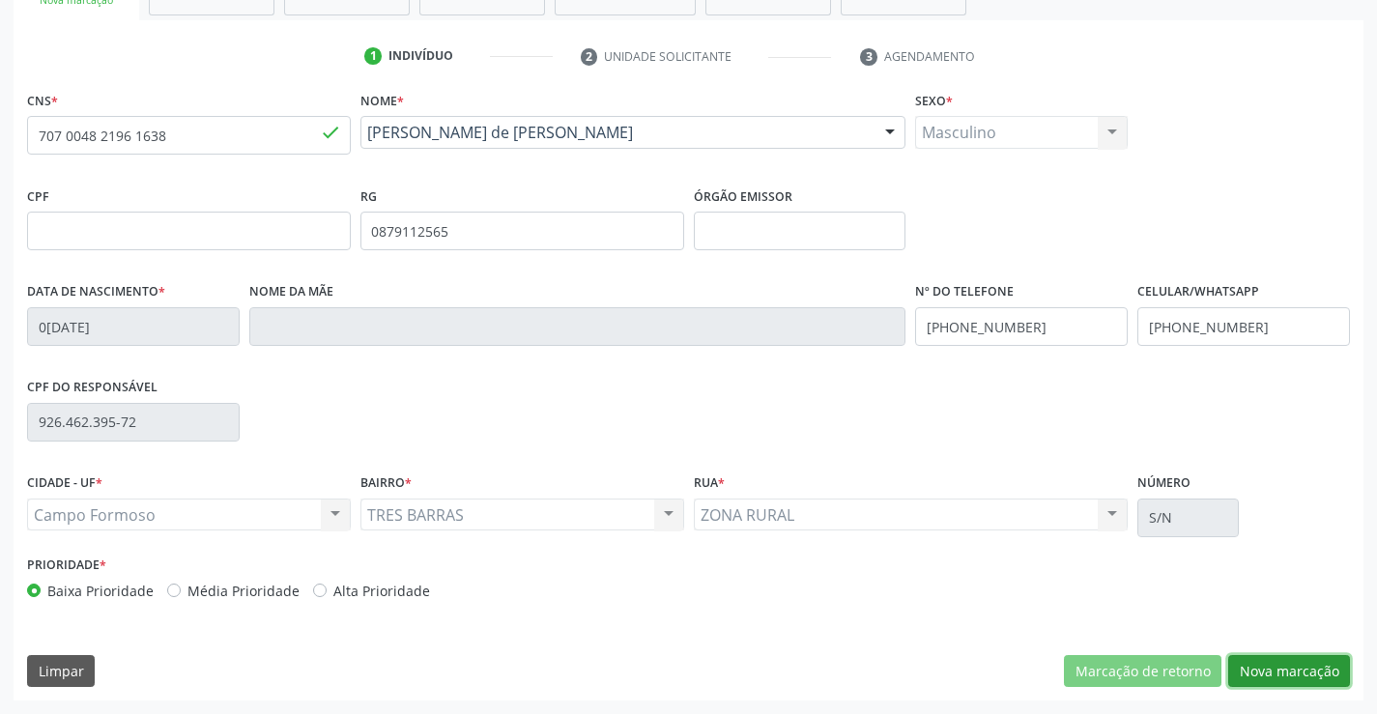
click at [1267, 677] on button "Nova marcação" at bounding box center [1289, 671] width 122 height 33
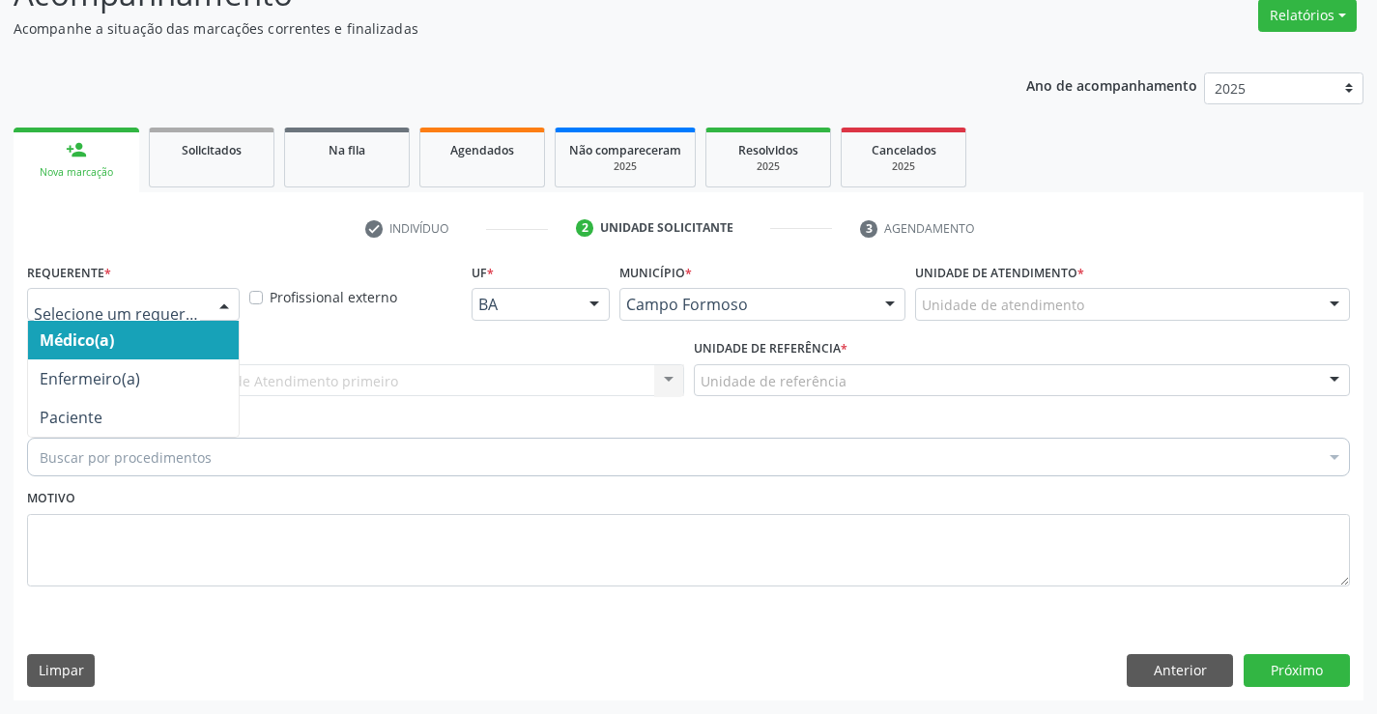
click at [212, 305] on div at bounding box center [224, 305] width 29 height 33
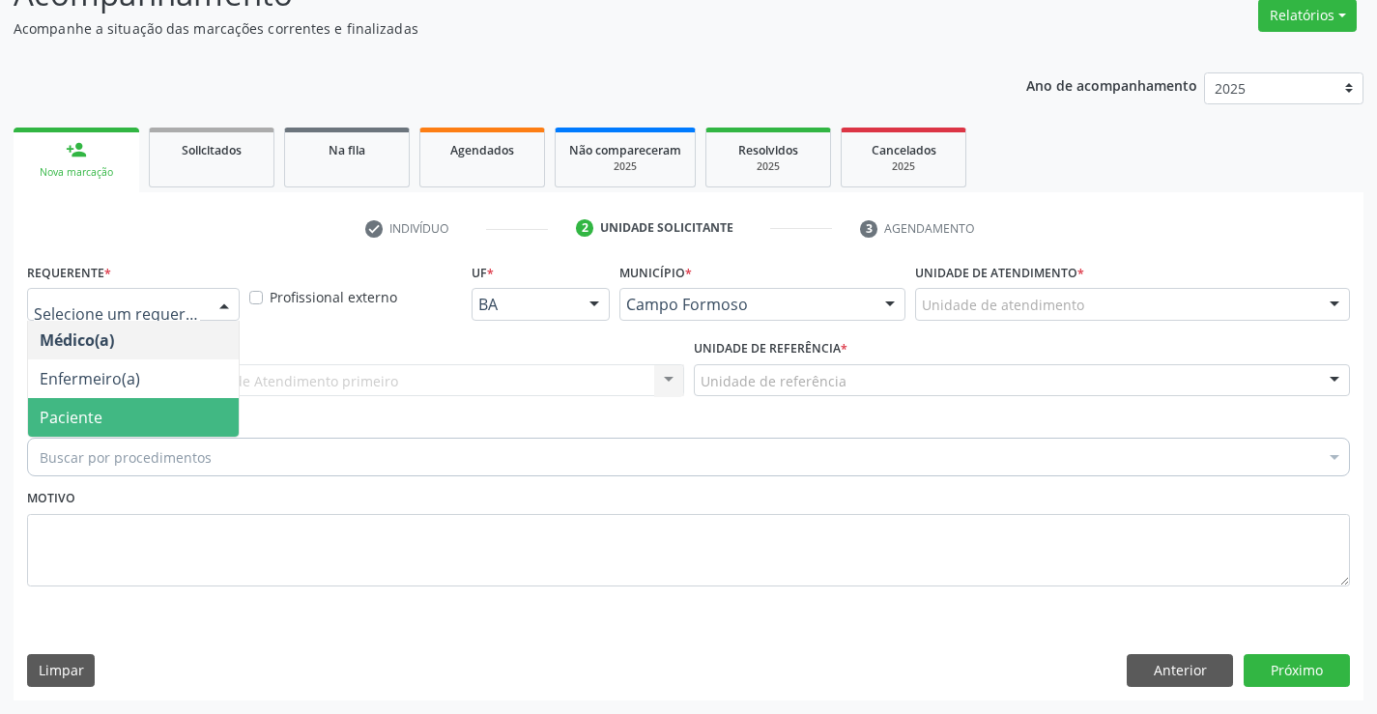
click at [65, 414] on span "Paciente" at bounding box center [71, 417] width 63 height 21
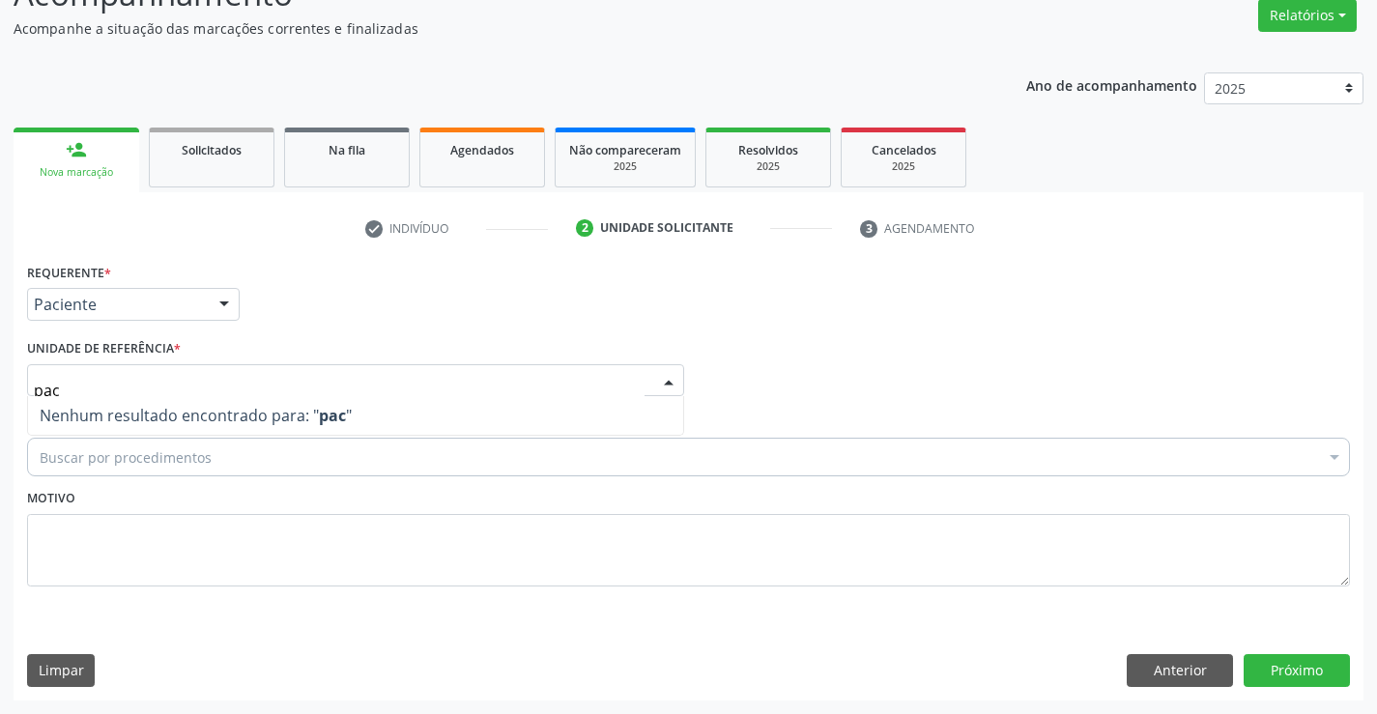
type input "pac"
click at [33, 388] on div at bounding box center [355, 380] width 657 height 33
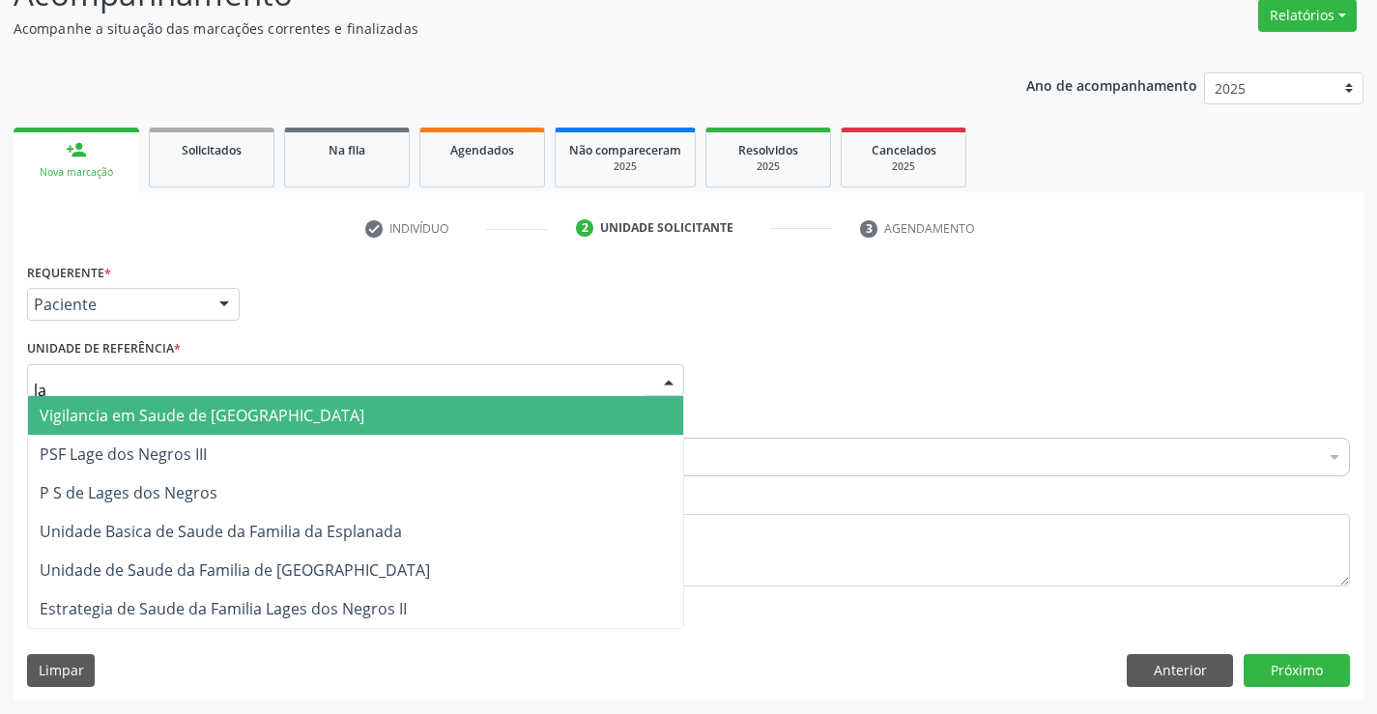
type input "lag"
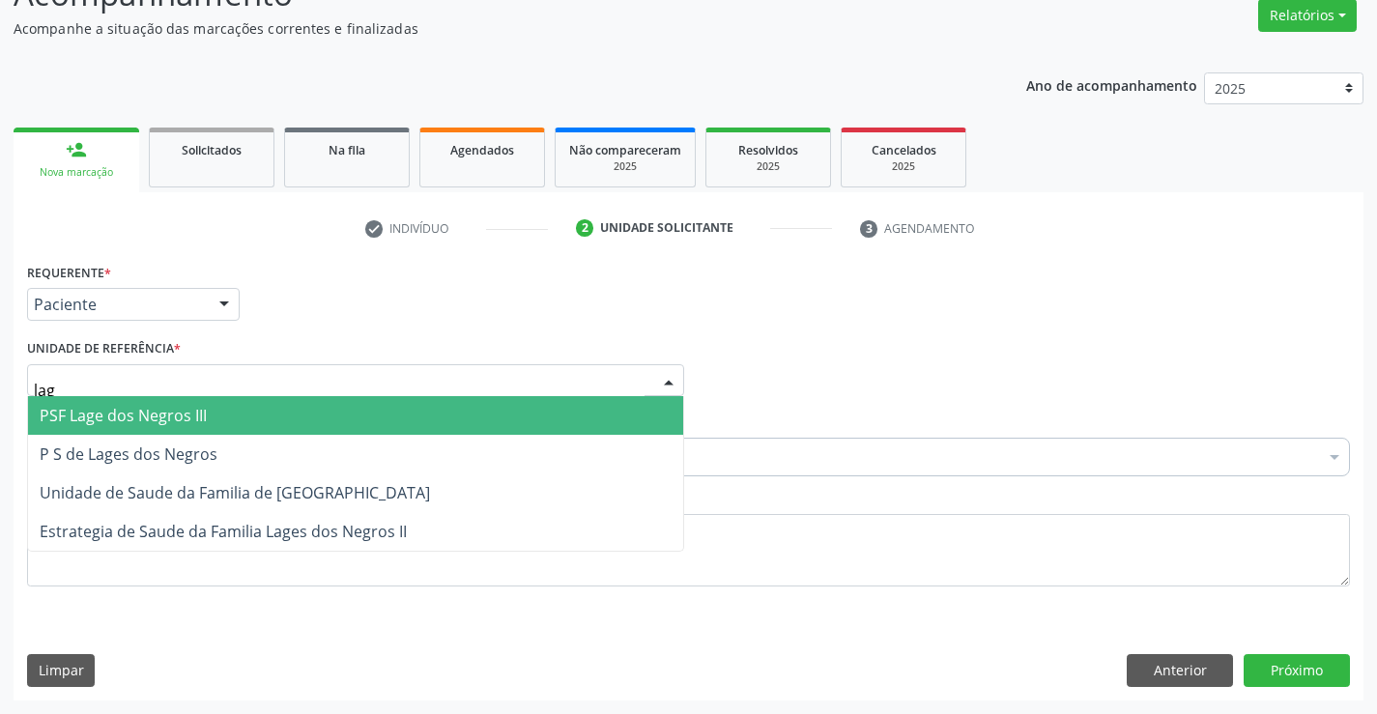
click at [122, 417] on span "PSF Lage dos Negros III" at bounding box center [123, 415] width 167 height 21
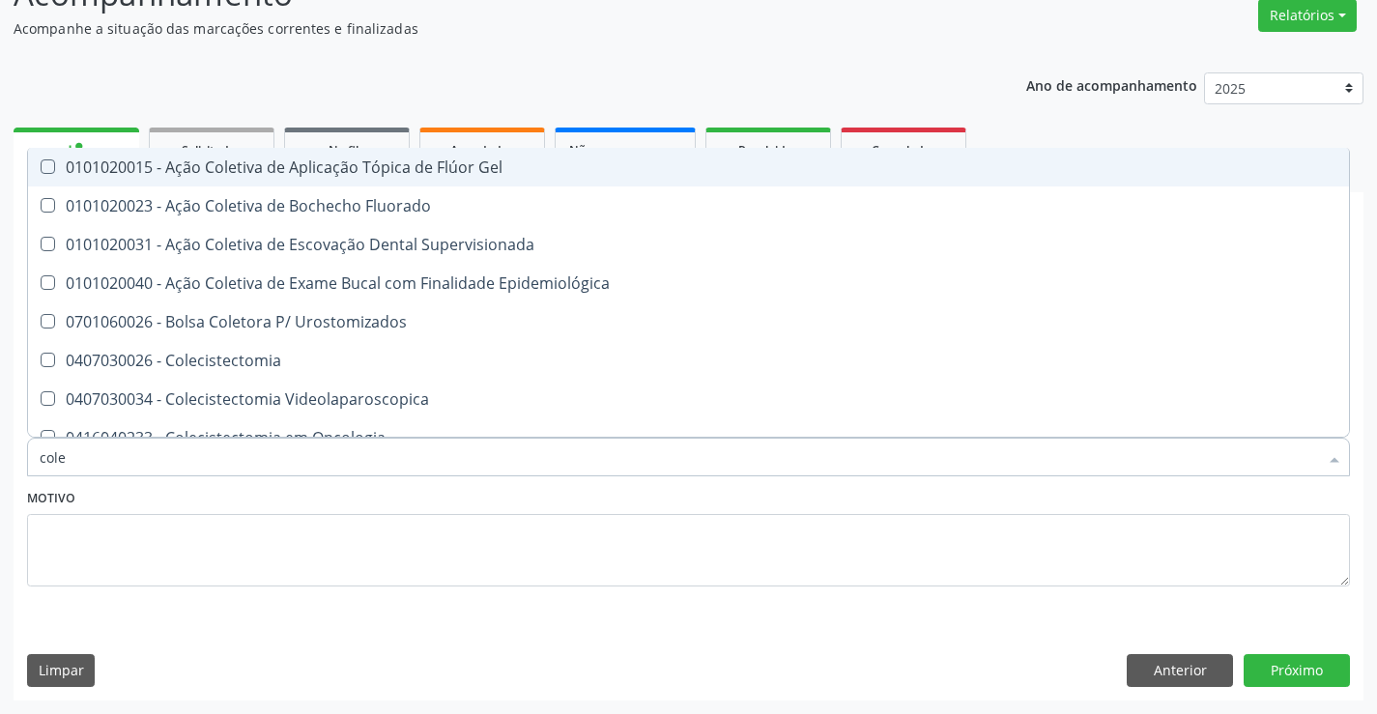
type input "colec"
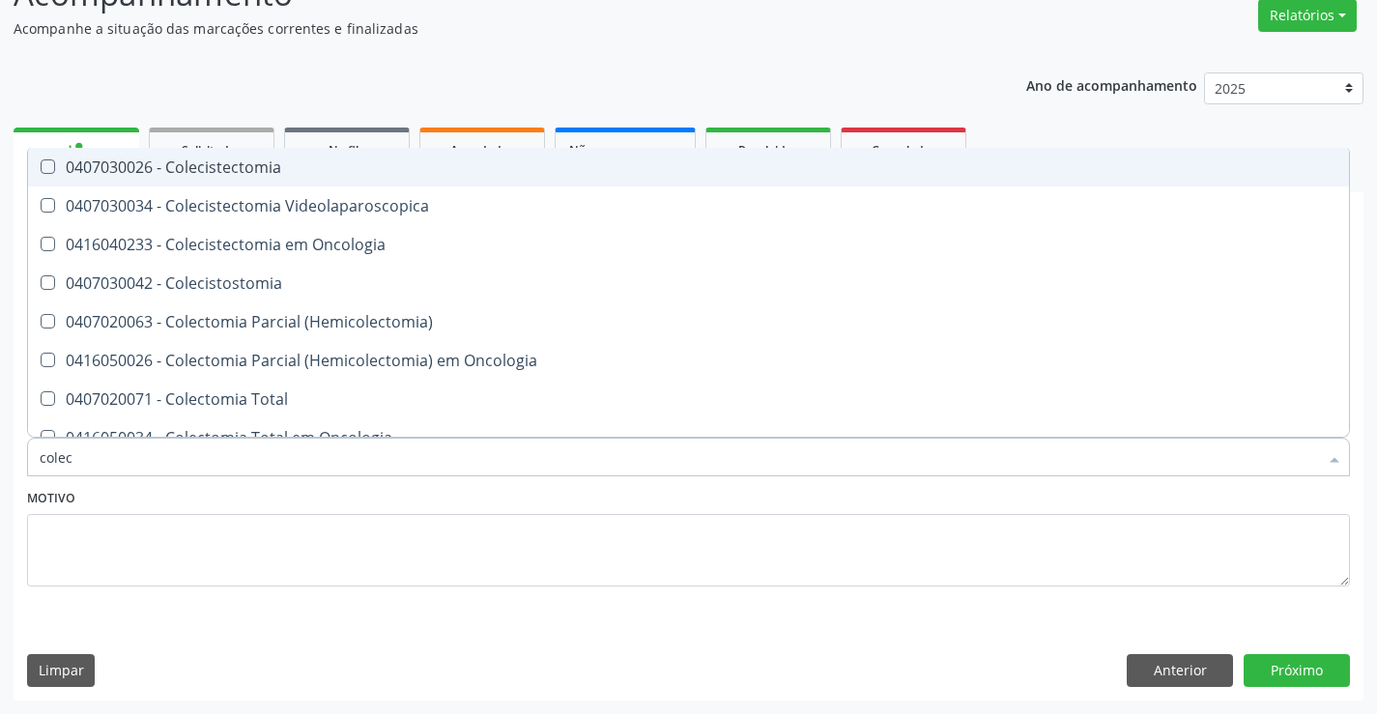
click at [226, 172] on div "0407030026 - Colecistectomia" at bounding box center [689, 166] width 1298 height 15
checkbox Colecistectomia "true"
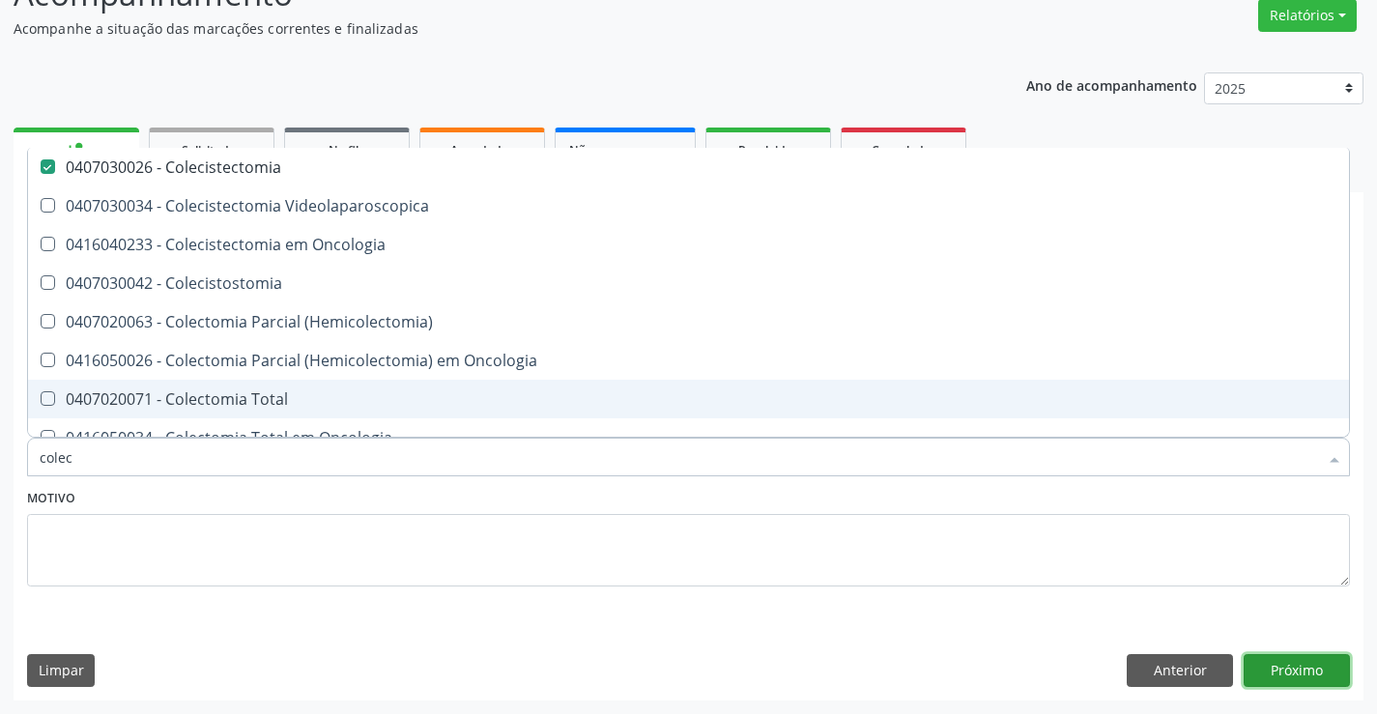
click at [1285, 666] on button "Próximo" at bounding box center [1297, 670] width 106 height 33
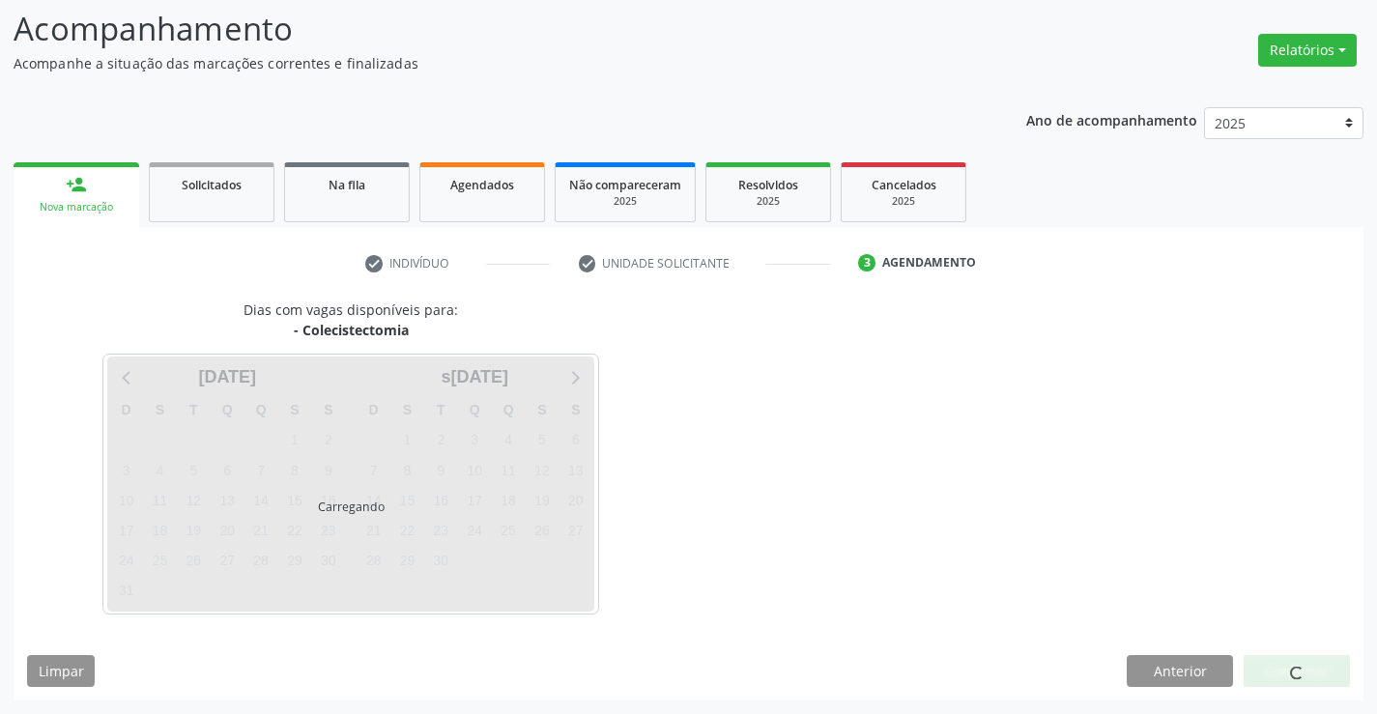
scroll to position [127, 0]
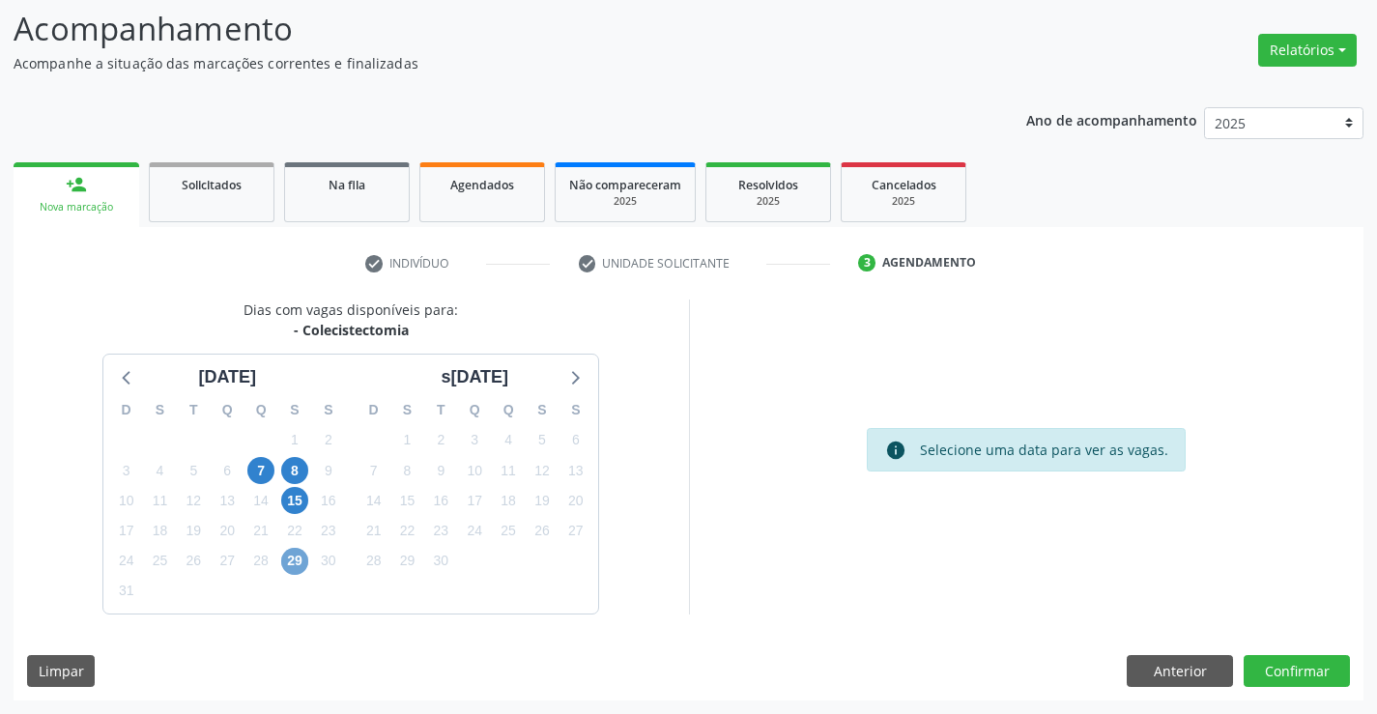
click at [295, 562] on span "29" at bounding box center [294, 561] width 27 height 27
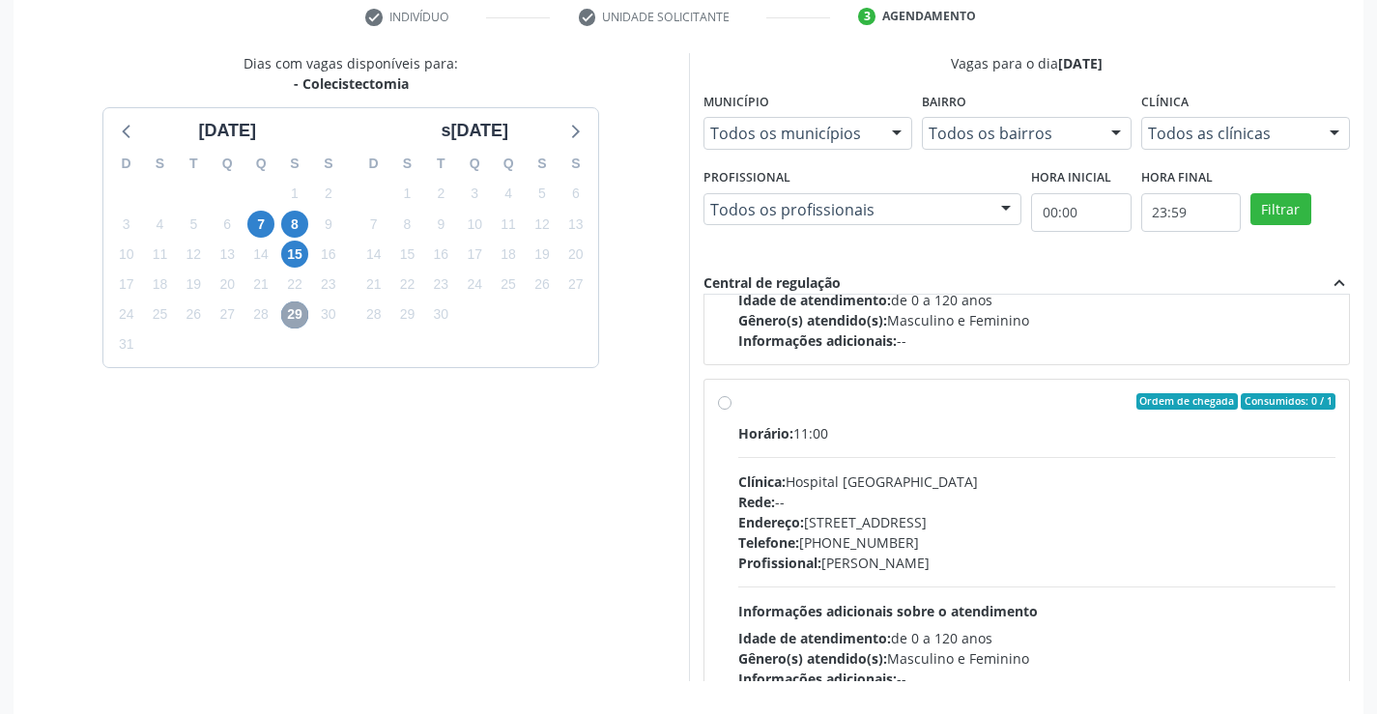
scroll to position [304, 0]
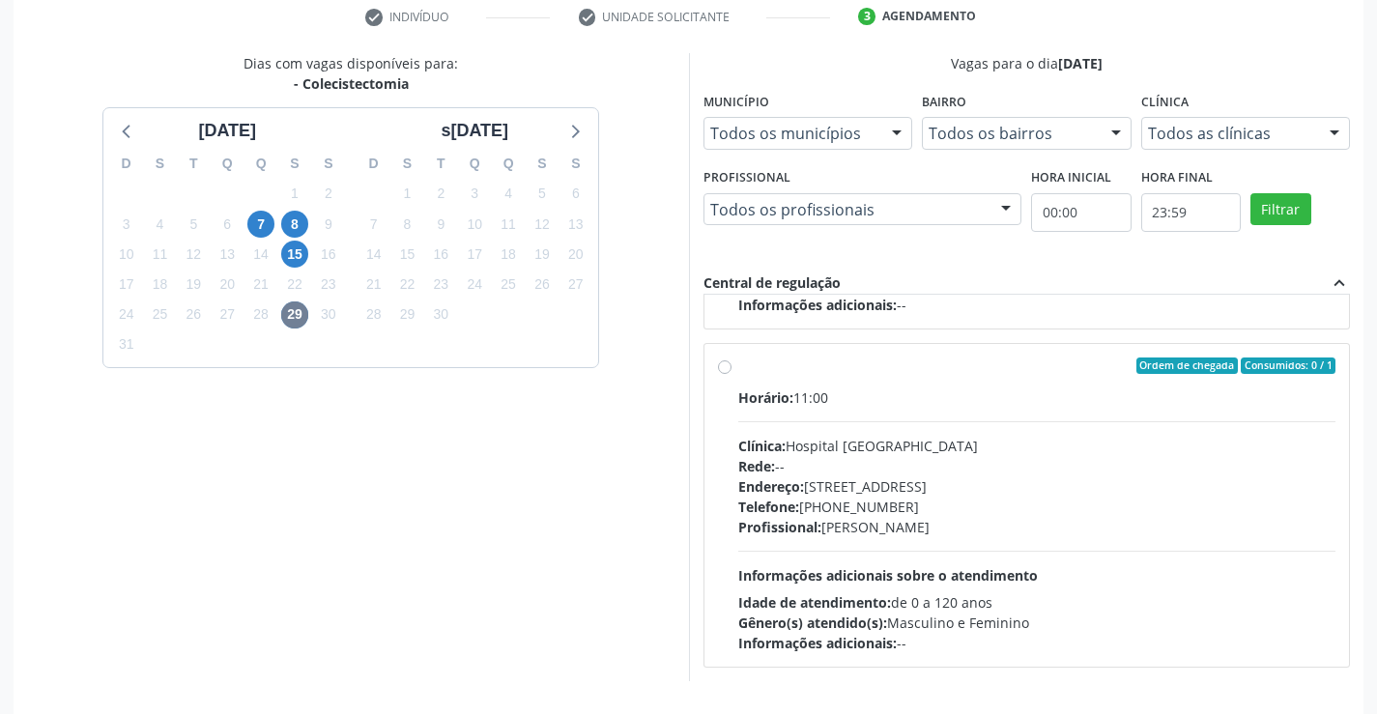
click at [738, 369] on label "Ordem de chegada Consumidos: 0 / 1 Horário: 11:00 Clínica: Hospital [GEOGRAPHIC…" at bounding box center [1037, 505] width 598 height 297
click at [729, 369] on input "Ordem de chegada Consumidos: 0 / 1 Horário: 11:00 Clínica: Hospital [GEOGRAPHIC…" at bounding box center [725, 365] width 14 height 17
radio input "true"
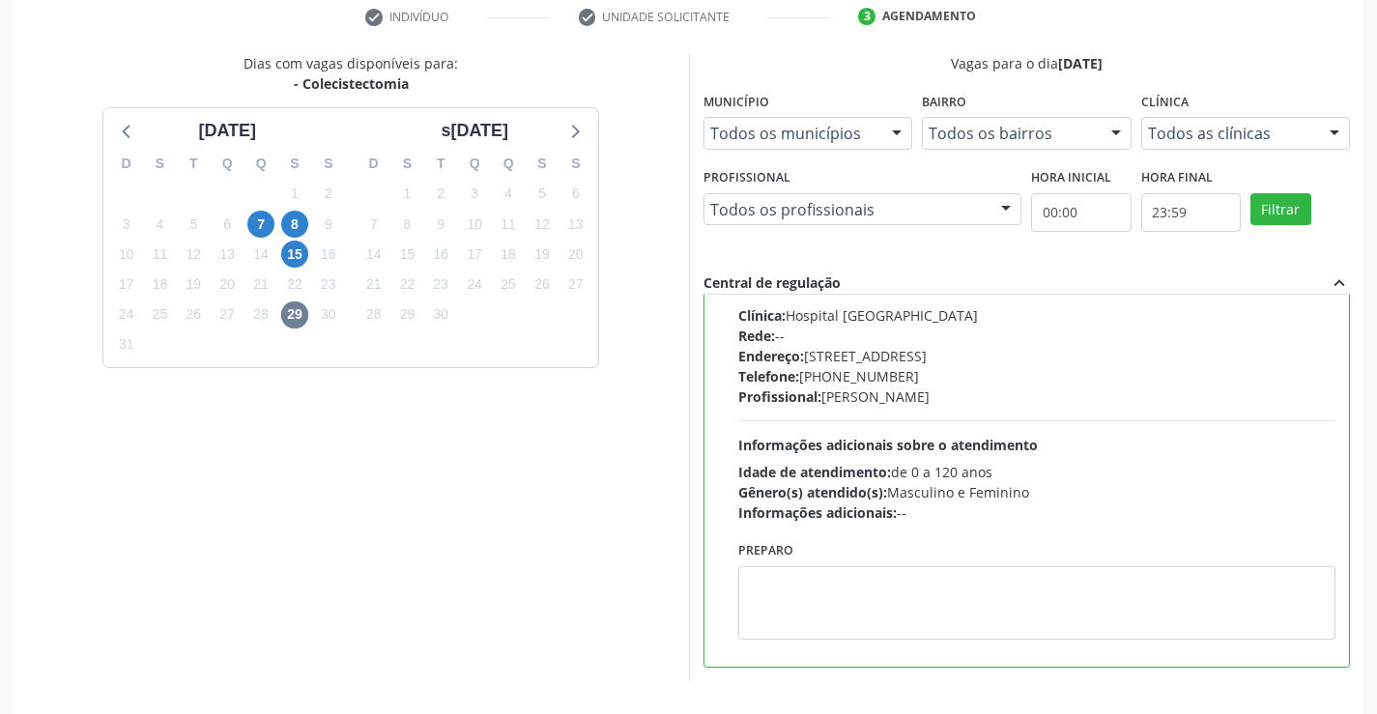
scroll to position [441, 0]
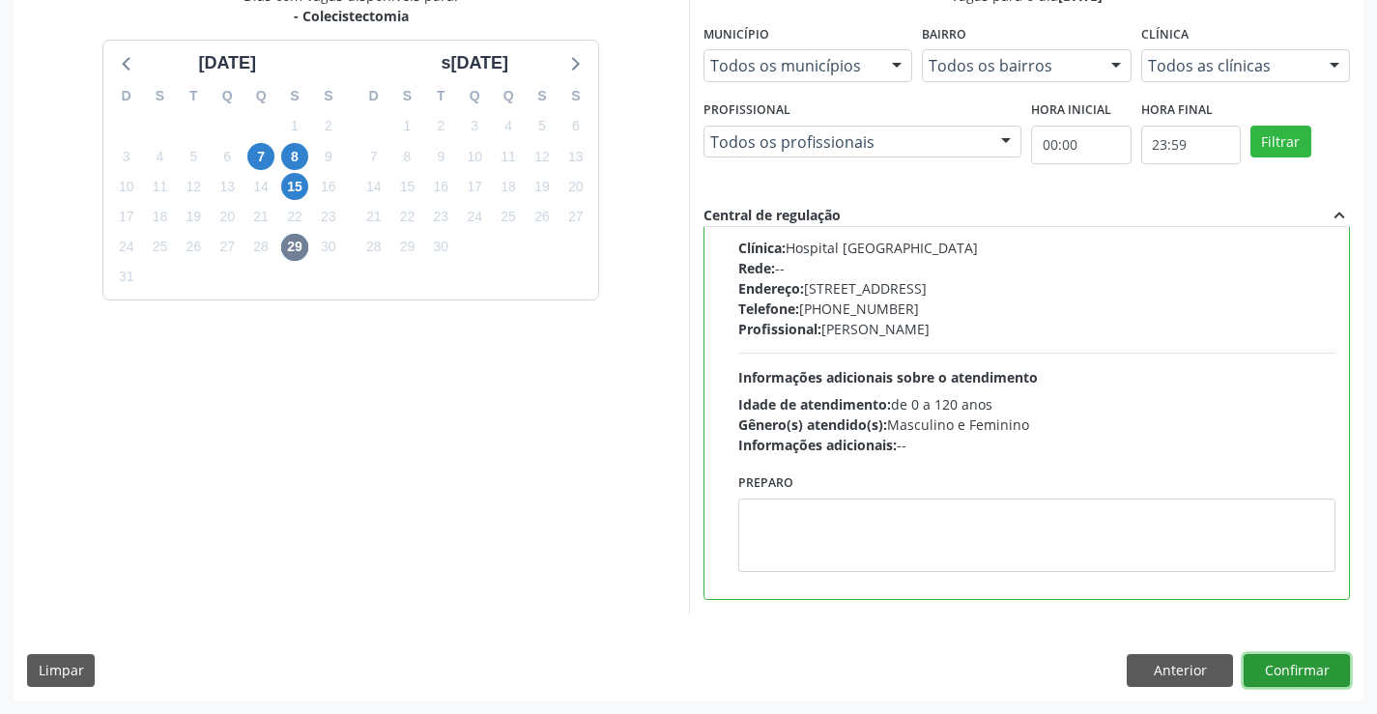
click at [1301, 671] on button "Confirmar" at bounding box center [1297, 670] width 106 height 33
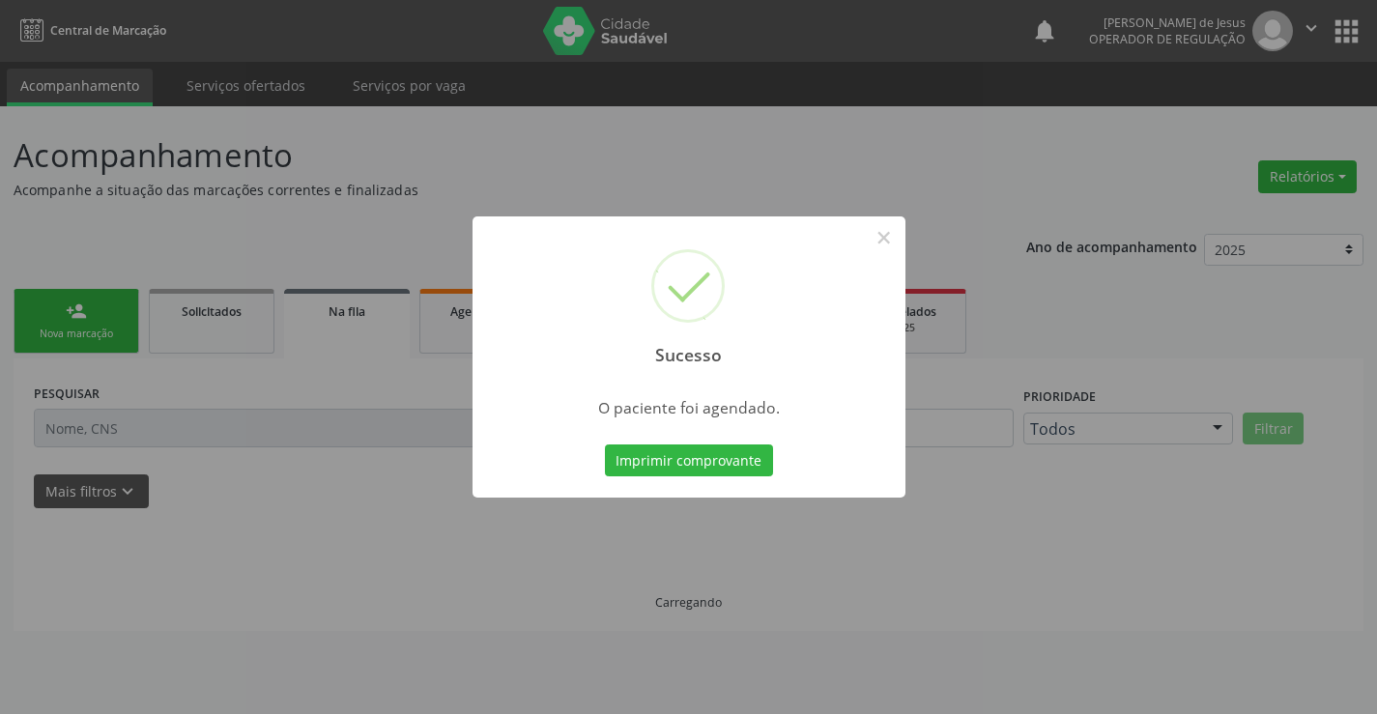
scroll to position [0, 0]
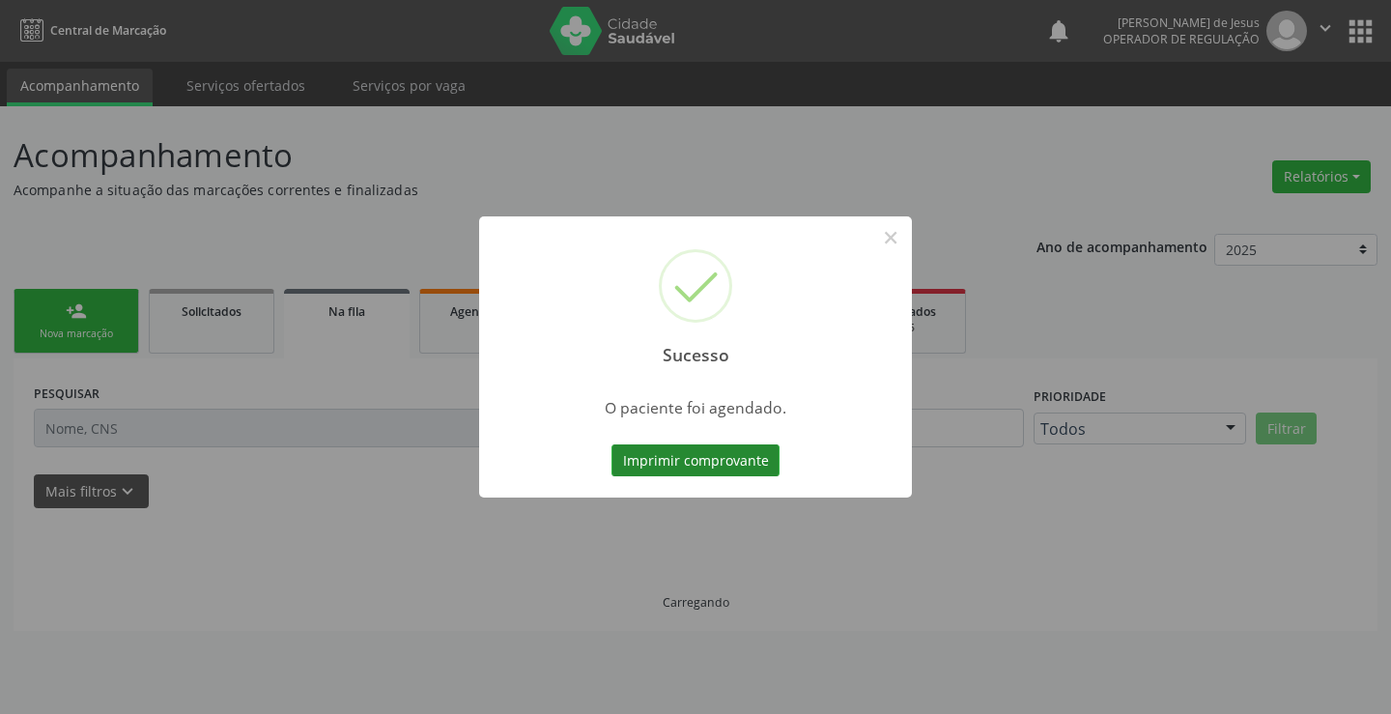
click at [705, 447] on button "Imprimir comprovante" at bounding box center [696, 460] width 168 height 33
